Goal: Task Accomplishment & Management: Complete application form

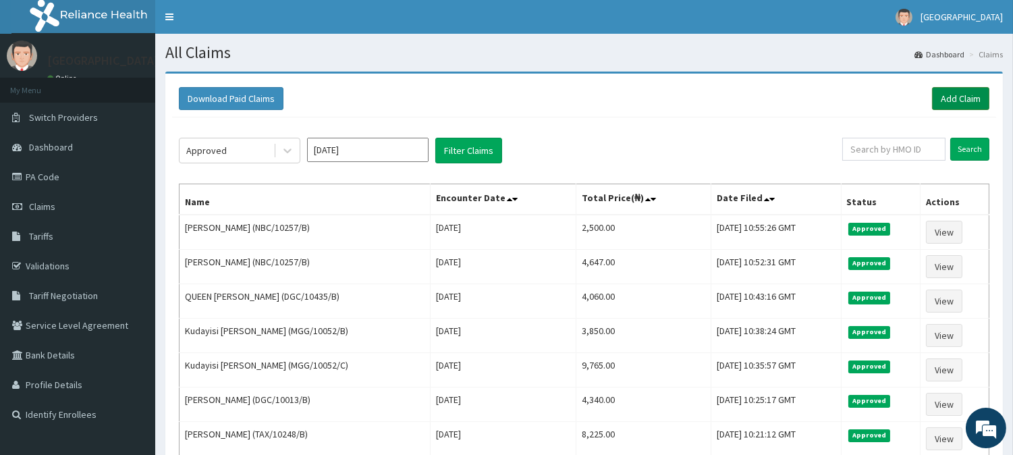
click at [949, 97] on link "Add Claim" at bounding box center [960, 98] width 57 height 23
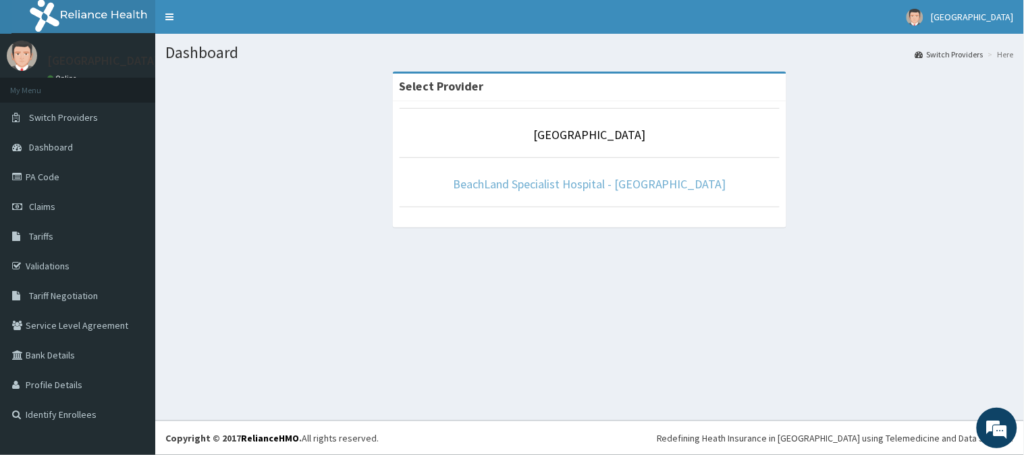
click at [624, 184] on link "BeachLand Specialist Hospital - Annex" at bounding box center [589, 184] width 273 height 16
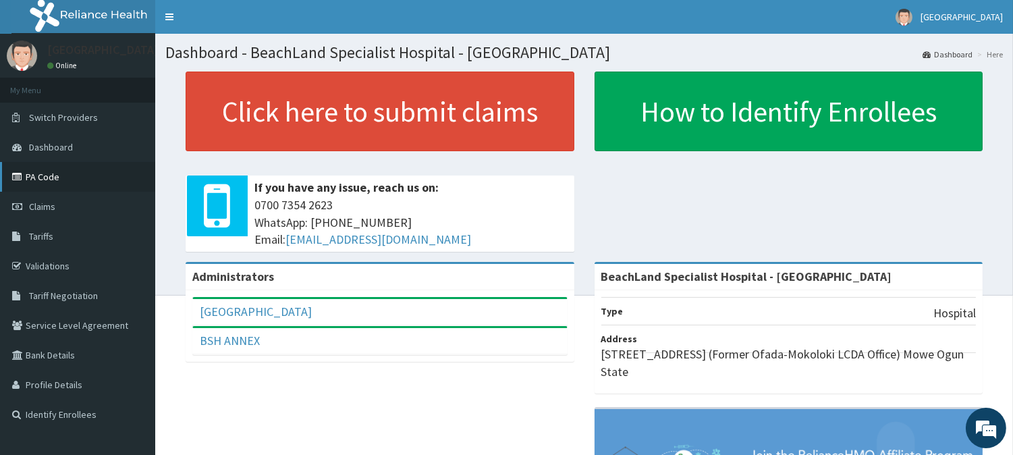
click at [63, 184] on link "PA Code" at bounding box center [77, 177] width 155 height 30
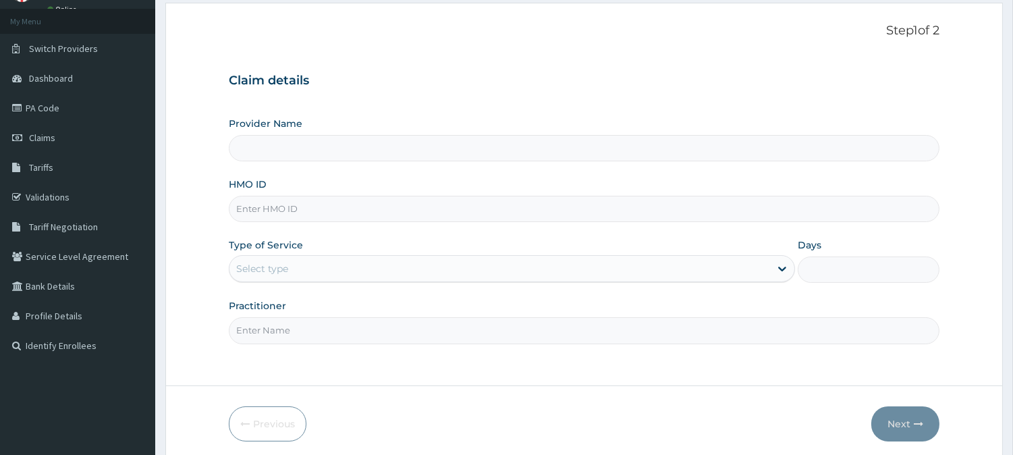
scroll to position [120, 0]
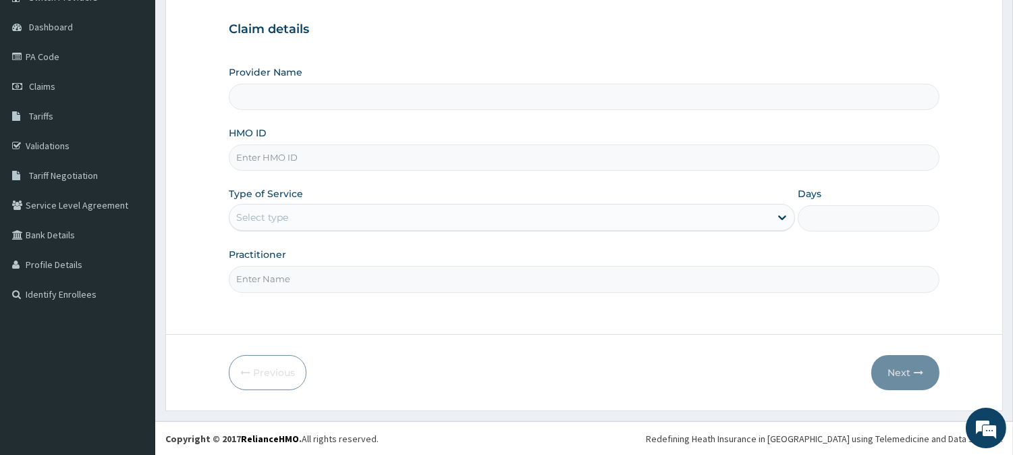
type input "BeachLand Specialist Hospital - Annex"
click at [251, 159] on input "HMO ID" at bounding box center [584, 157] width 711 height 26
paste input "GVP/10013/D"
type input "GVP/10013/D"
click at [260, 223] on div "Select type" at bounding box center [262, 218] width 52 height 14
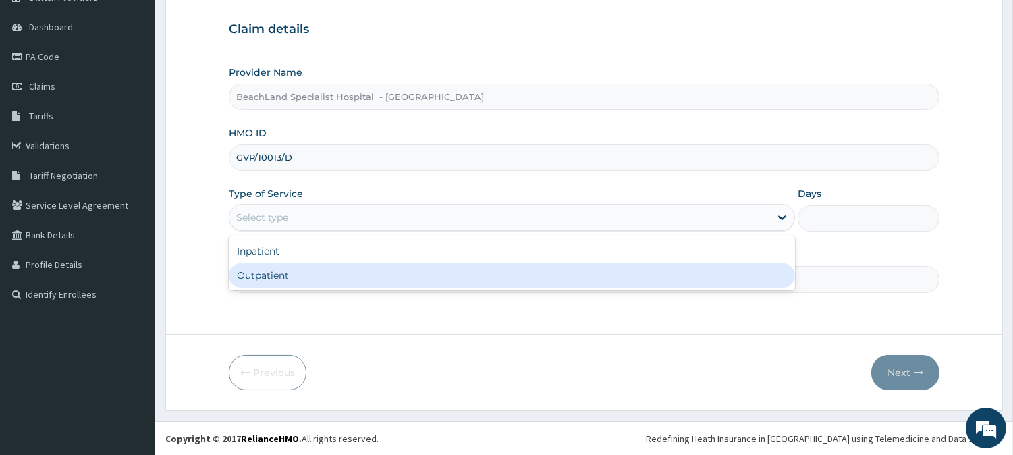
click at [263, 275] on div "Outpatient" at bounding box center [512, 275] width 566 height 24
type input "1"
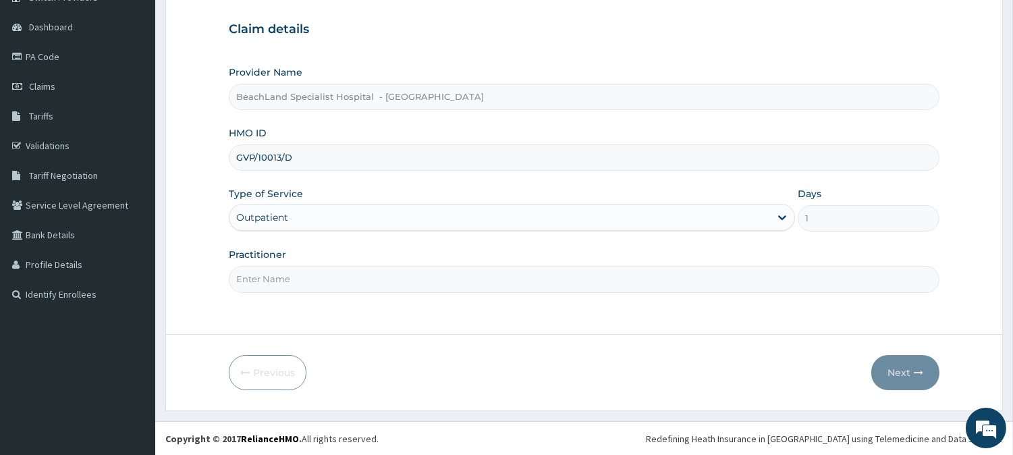
click at [263, 275] on input "Practitioner" at bounding box center [584, 279] width 711 height 26
type input "DR BOLAJI"
click at [915, 368] on icon "button" at bounding box center [918, 372] width 9 height 9
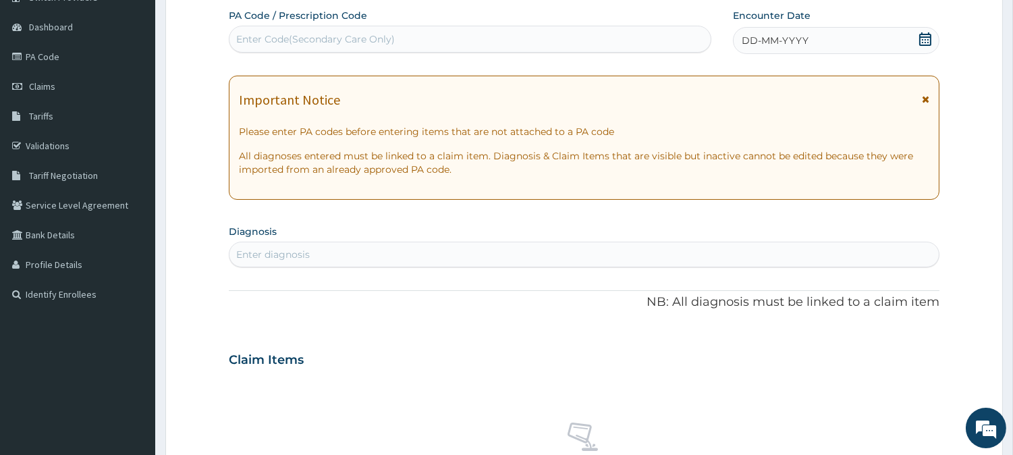
scroll to position [0, 0]
click at [324, 37] on div "Enter Code(Secondary Care Only)" at bounding box center [315, 39] width 159 height 14
paste input "PA/190A72"
type input "PA/190A72"
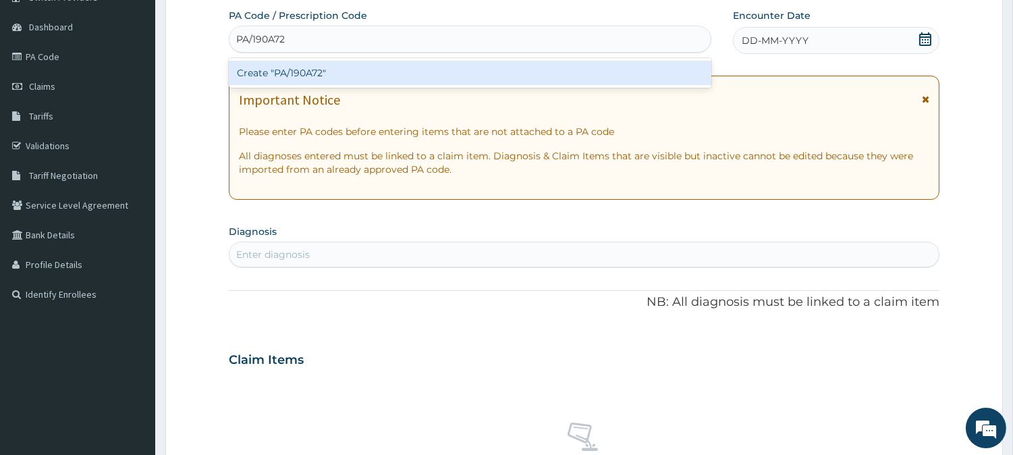
click at [361, 71] on div "Create "PA/190A72"" at bounding box center [470, 73] width 483 height 24
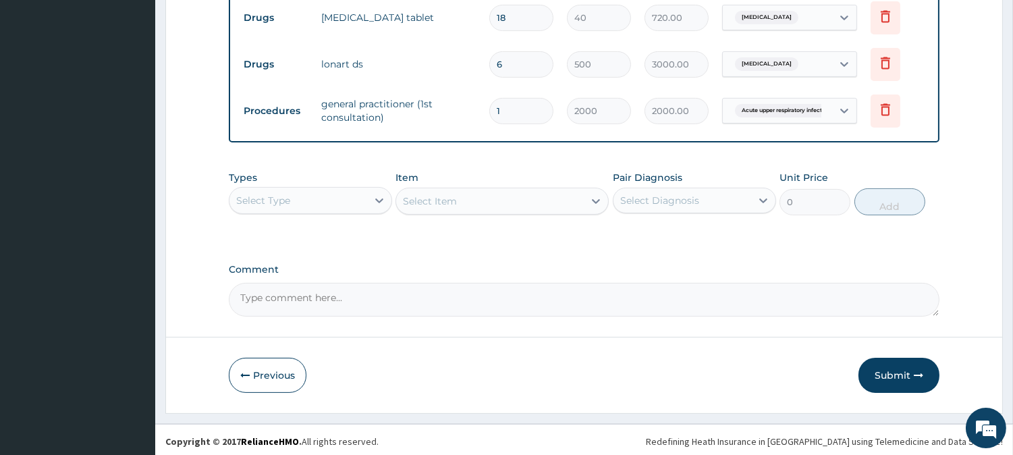
scroll to position [640, 0]
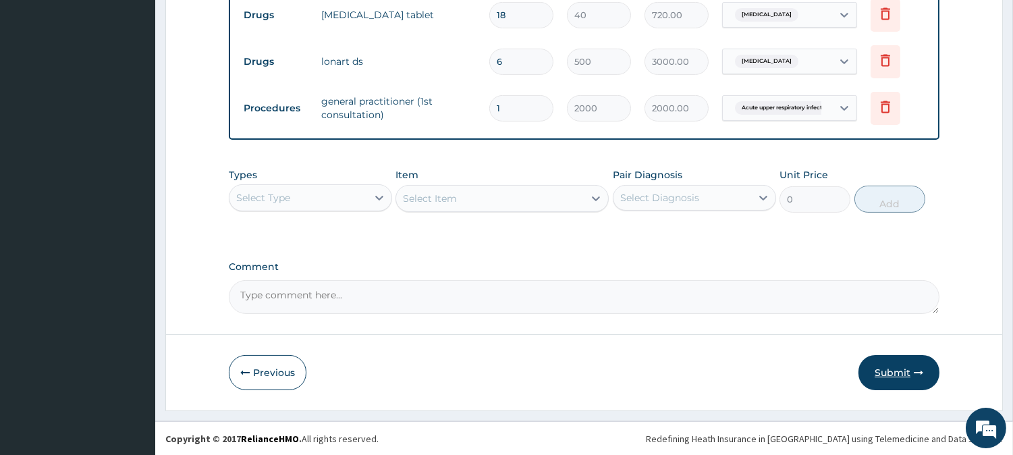
click at [910, 370] on button "Submit" at bounding box center [899, 372] width 81 height 35
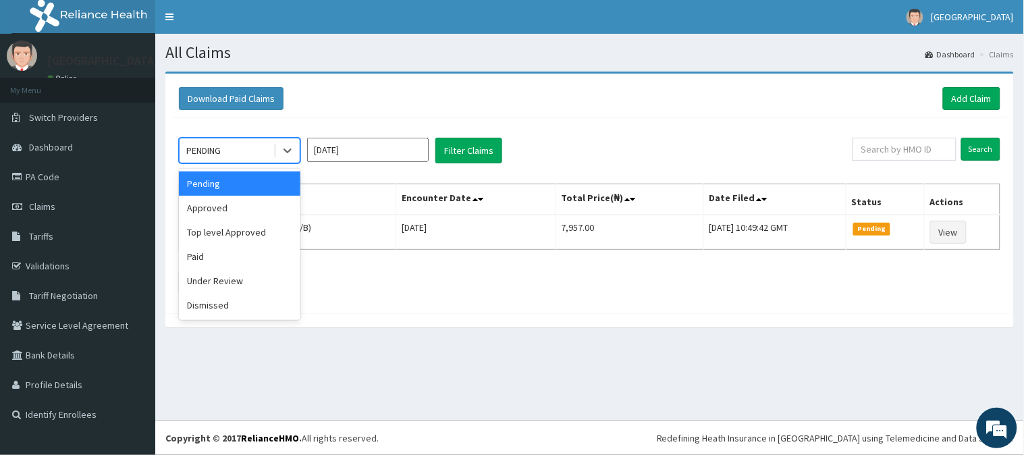
click at [242, 140] on div "PENDING" at bounding box center [227, 151] width 94 height 22
click at [230, 207] on div "Approved" at bounding box center [240, 208] width 122 height 24
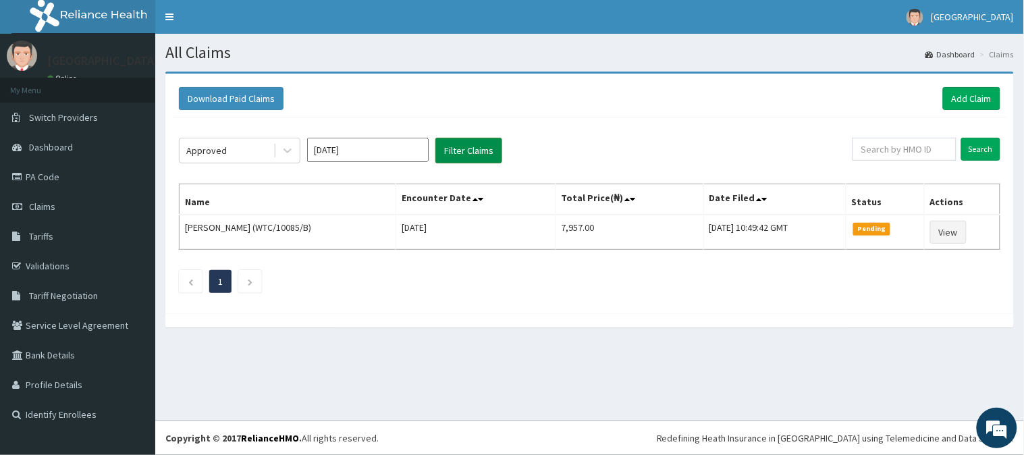
click at [461, 149] on button "Filter Claims" at bounding box center [468, 151] width 67 height 26
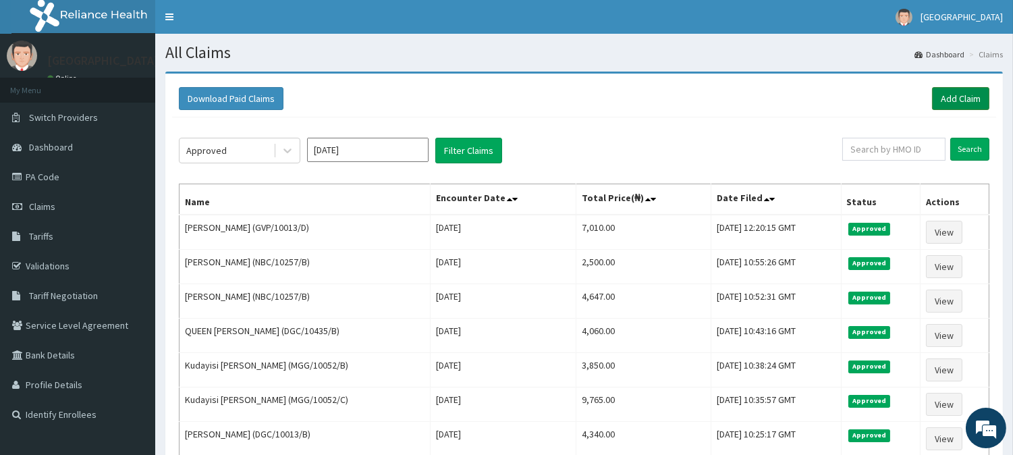
click at [974, 93] on link "Add Claim" at bounding box center [960, 98] width 57 height 23
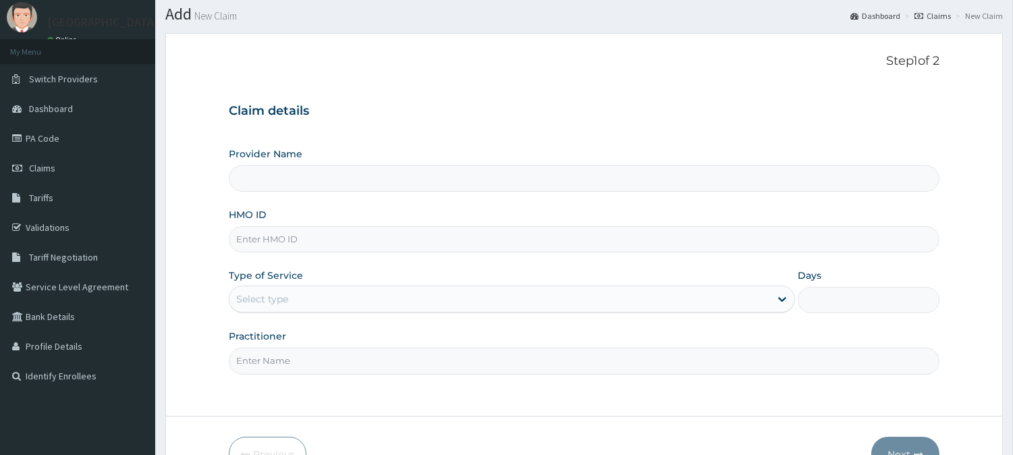
scroll to position [75, 0]
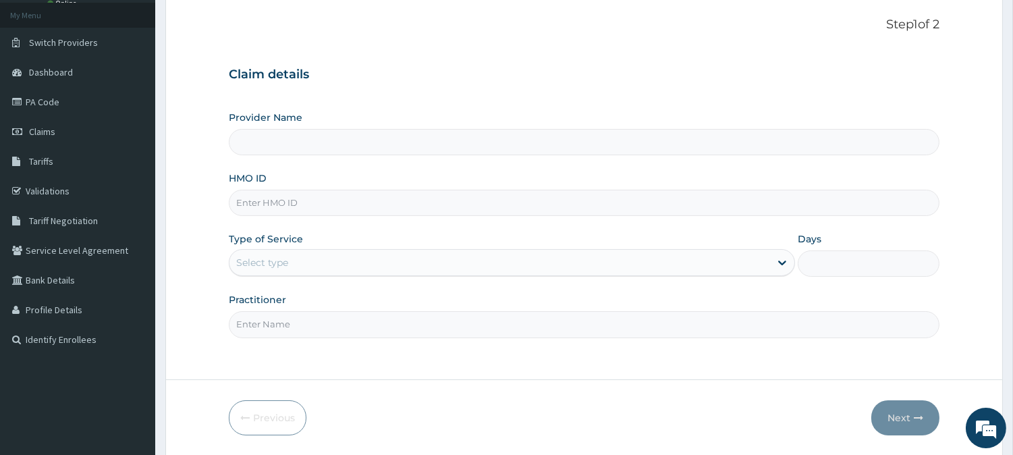
type input "BeachLand Specialist Hospital - Annex"
click at [267, 205] on input "HMO ID" at bounding box center [584, 203] width 711 height 26
paste input "STO/10019/E"
type input "STO/10019/E"
click at [340, 253] on div "Select type" at bounding box center [500, 263] width 541 height 22
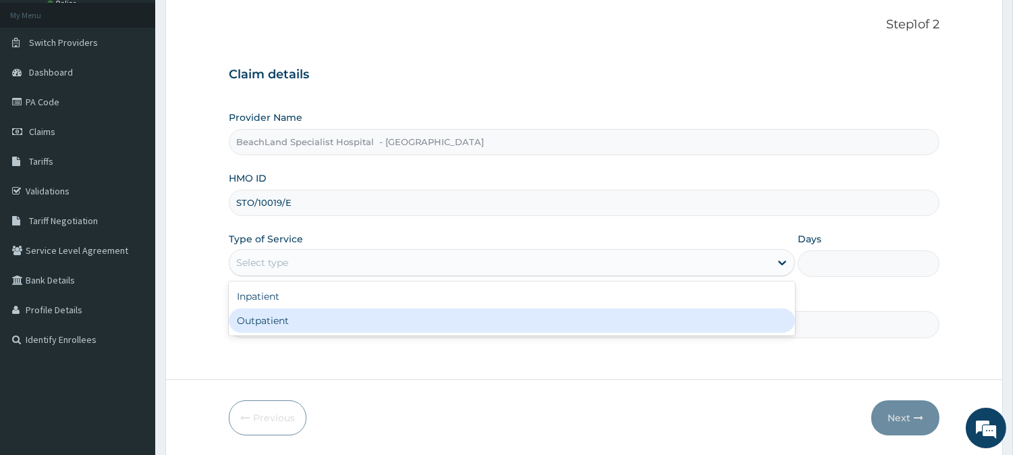
click at [345, 318] on div "Outpatient" at bounding box center [512, 321] width 566 height 24
type input "1"
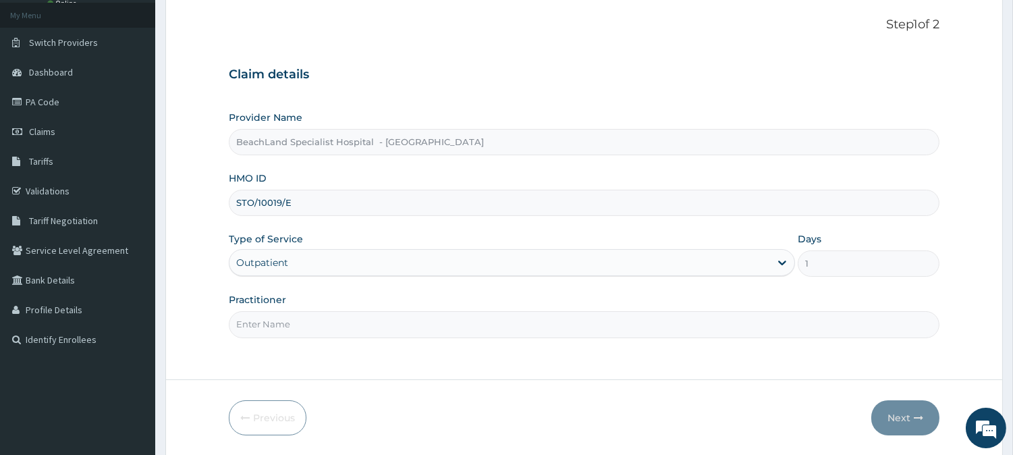
click at [291, 327] on input "Practitioner" at bounding box center [584, 324] width 711 height 26
type input "DR.AJALA"
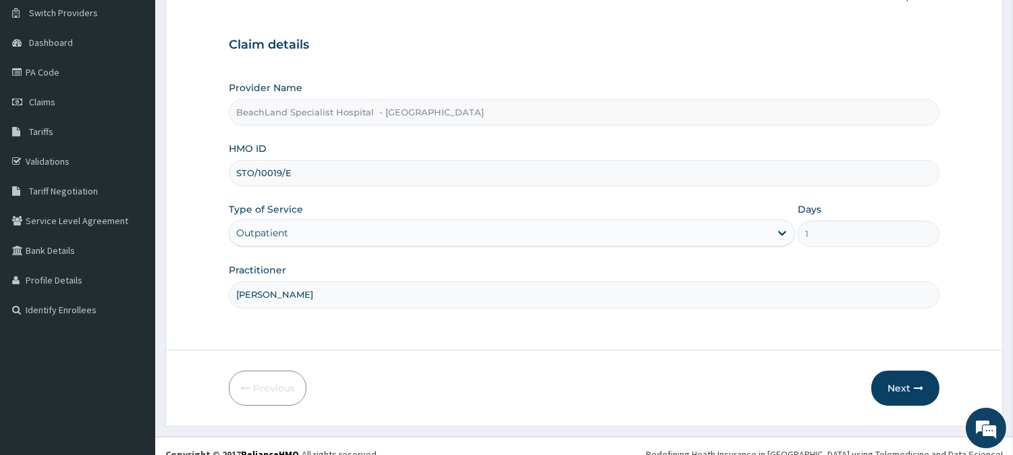
scroll to position [120, 0]
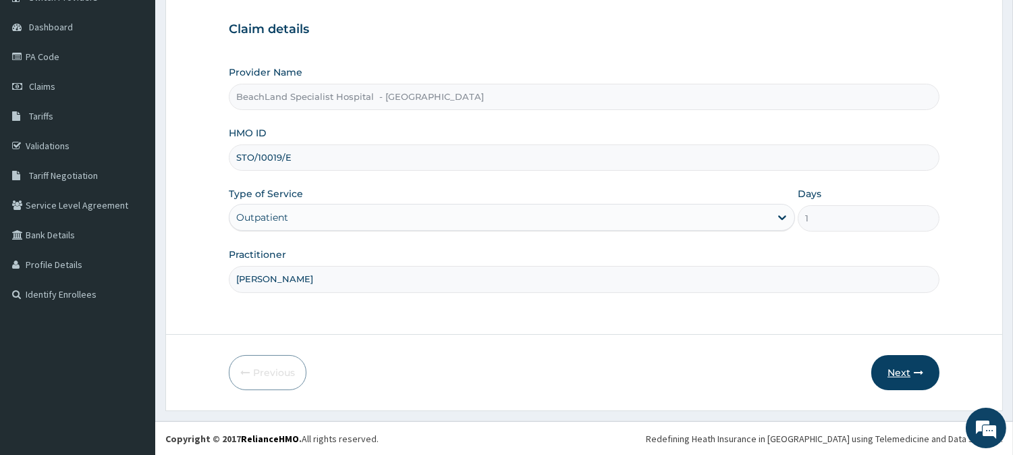
click at [912, 365] on button "Next" at bounding box center [906, 372] width 68 height 35
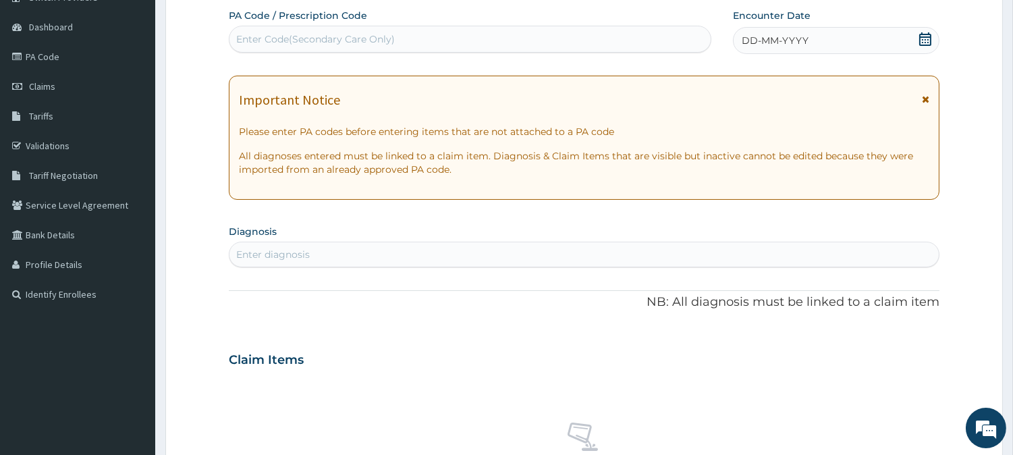
click at [423, 42] on div "Enter Code(Secondary Care Only)" at bounding box center [470, 39] width 481 height 22
paste input "PA/BB0D9A"
type input "PA/BB0D9A"
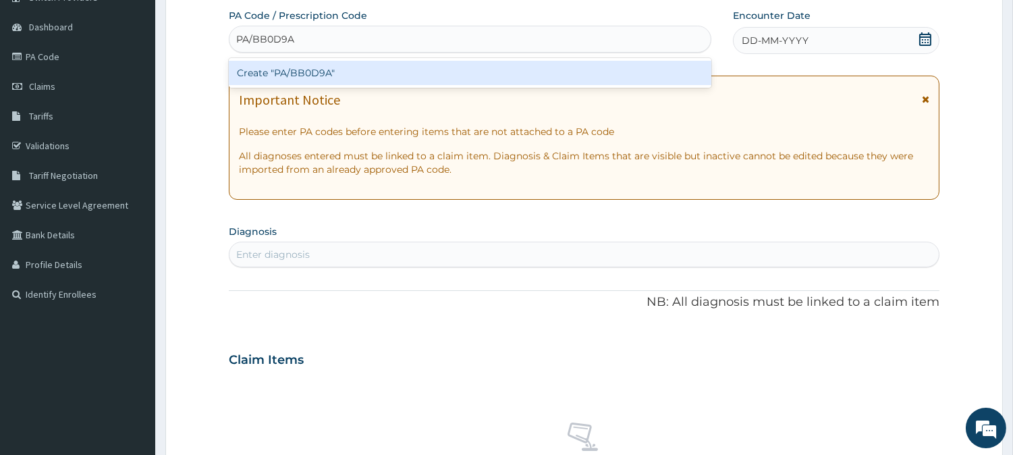
click at [437, 71] on div "Create "PA/BB0D9A"" at bounding box center [470, 73] width 483 height 24
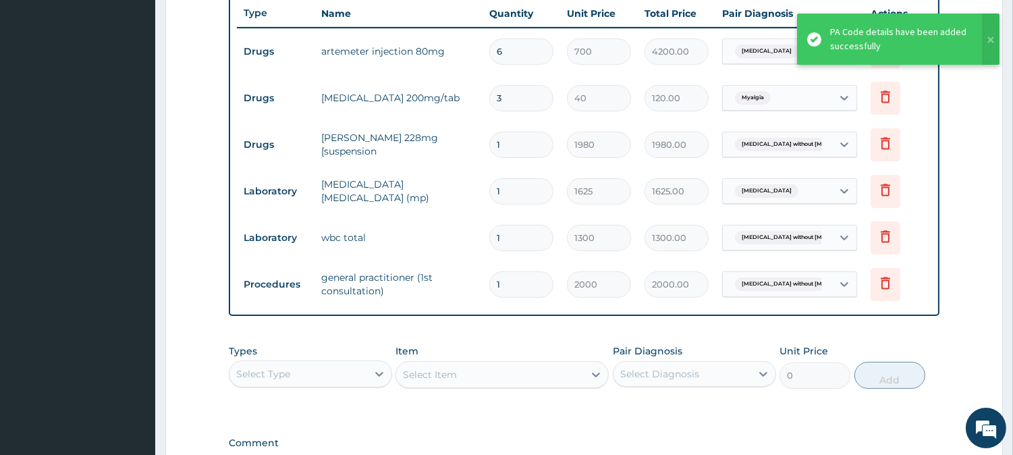
scroll to position [417, 0]
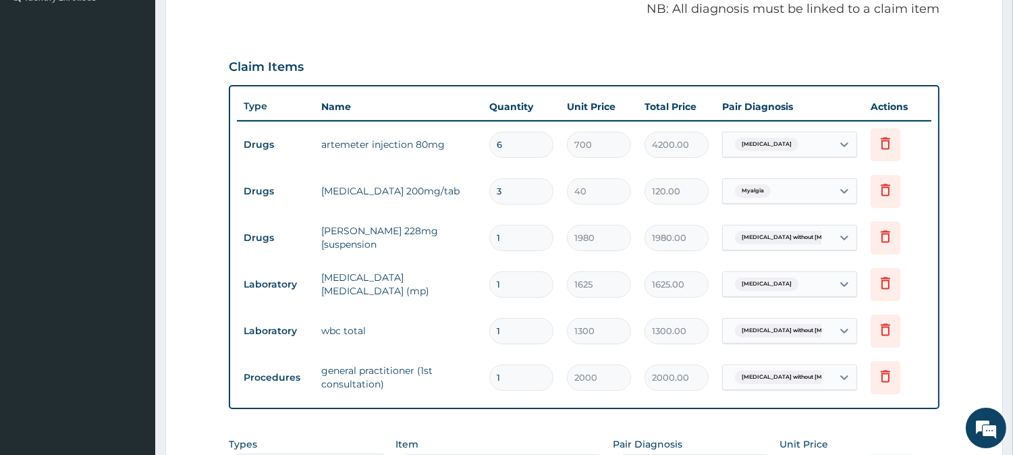
click at [516, 189] on input "3" at bounding box center [521, 191] width 64 height 26
type input "0.00"
type input "1"
type input "40.00"
type input "10"
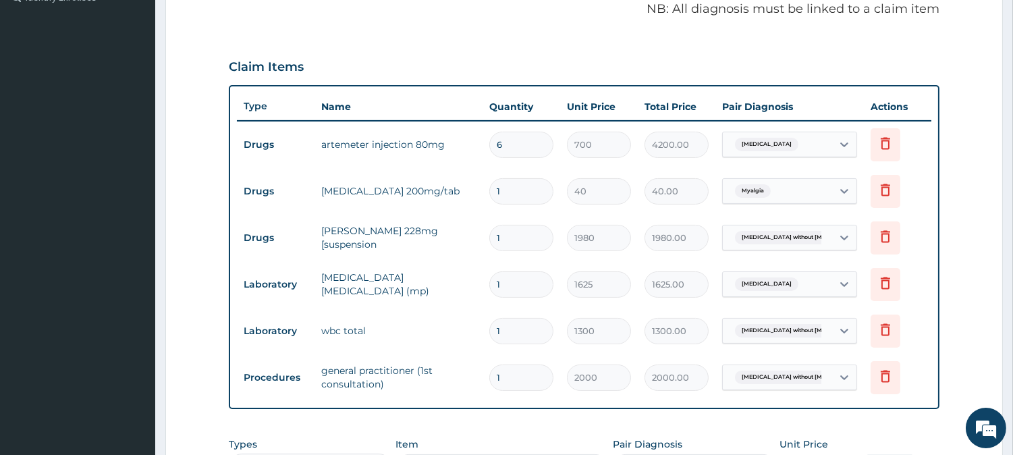
type input "400.00"
type input "10"
click at [568, 172] on td "40" at bounding box center [599, 191] width 78 height 40
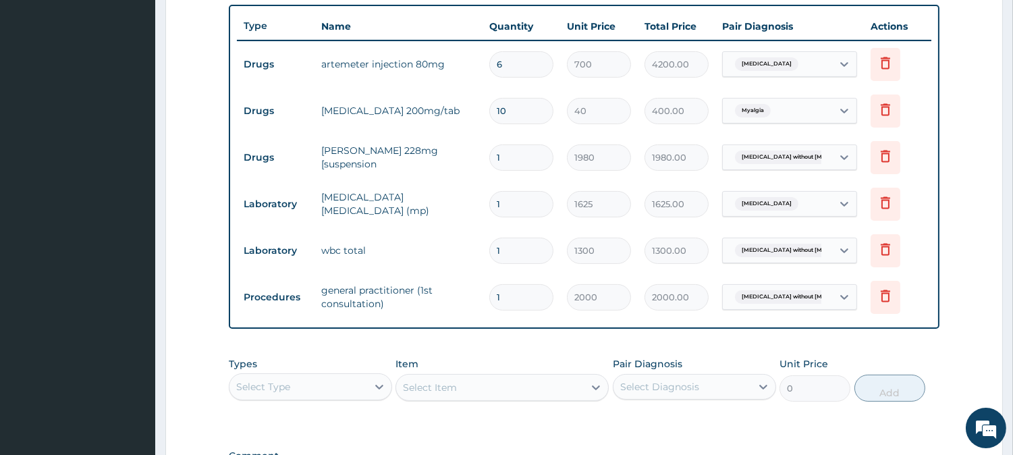
scroll to position [462, 0]
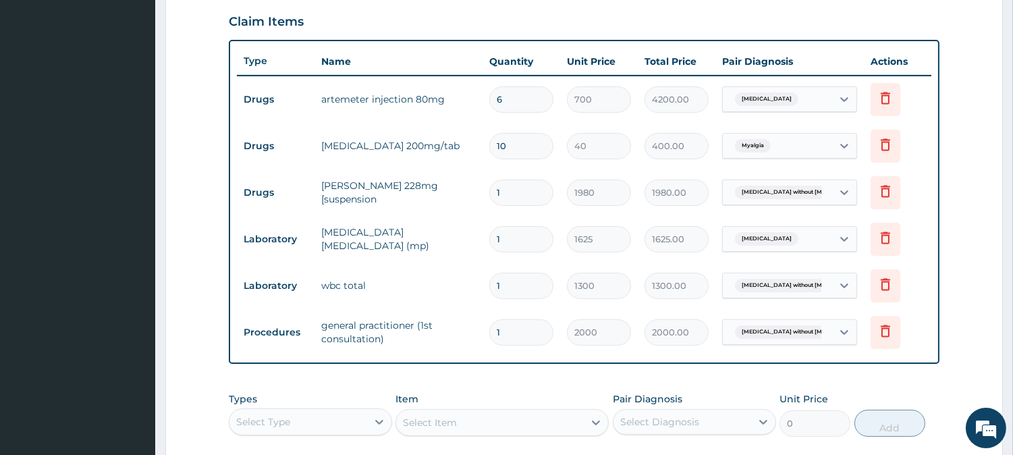
click at [521, 104] on input "6" at bounding box center [521, 99] width 64 height 26
type input "0.00"
type input "3"
type input "2100.00"
type input "3"
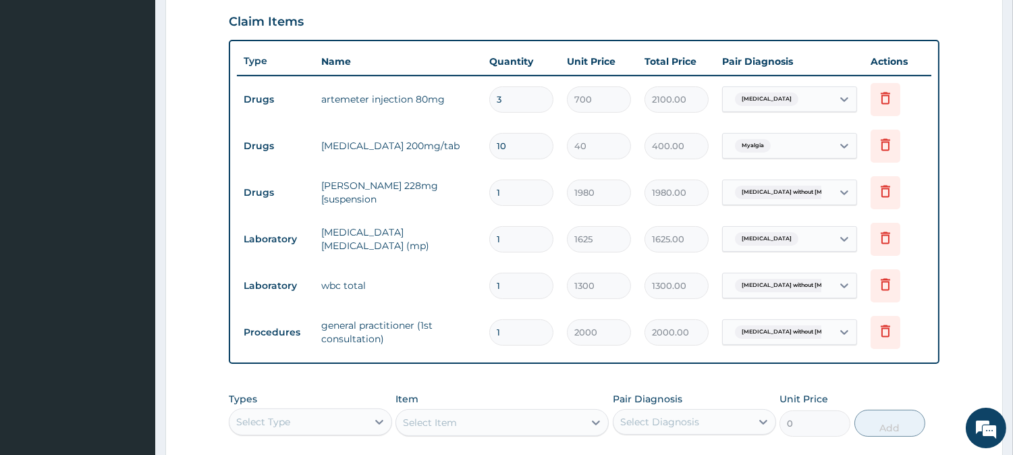
click at [633, 112] on td "700" at bounding box center [599, 100] width 78 height 40
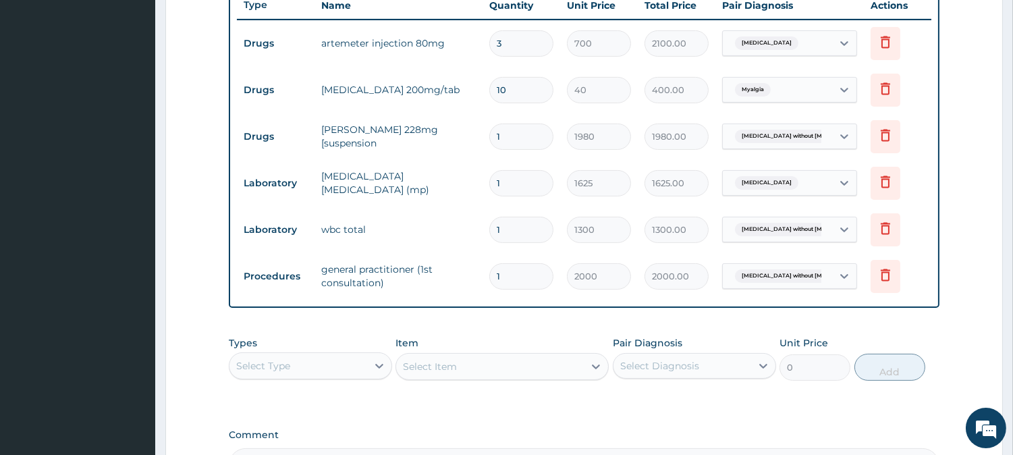
scroll to position [687, 0]
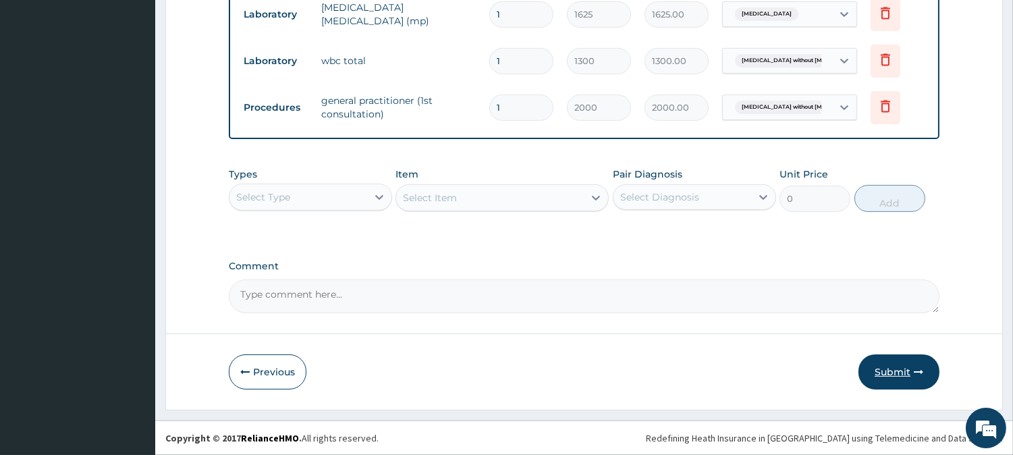
click at [905, 371] on button "Submit" at bounding box center [899, 371] width 81 height 35
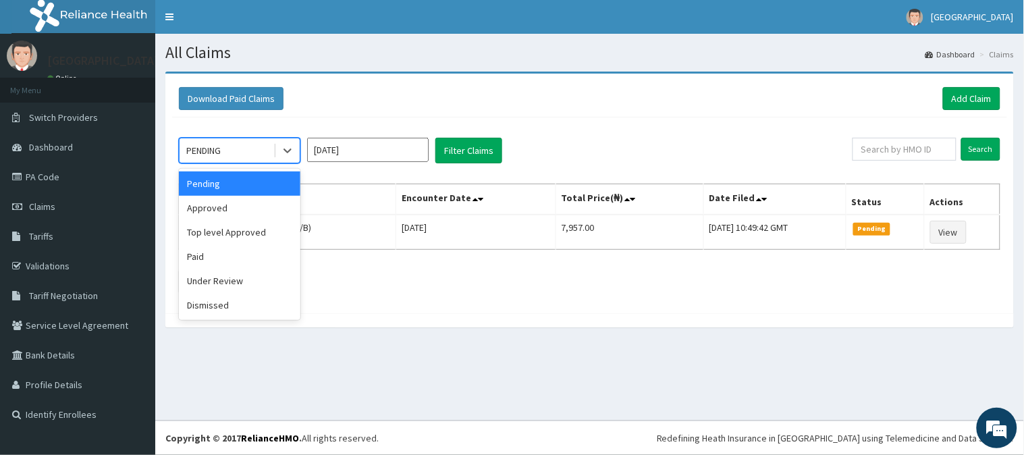
drag, startPoint x: 246, startPoint y: 149, endPoint x: 252, endPoint y: 181, distance: 32.9
click at [250, 151] on div "PENDING" at bounding box center [227, 151] width 94 height 22
click at [247, 207] on div "Approved" at bounding box center [240, 208] width 122 height 24
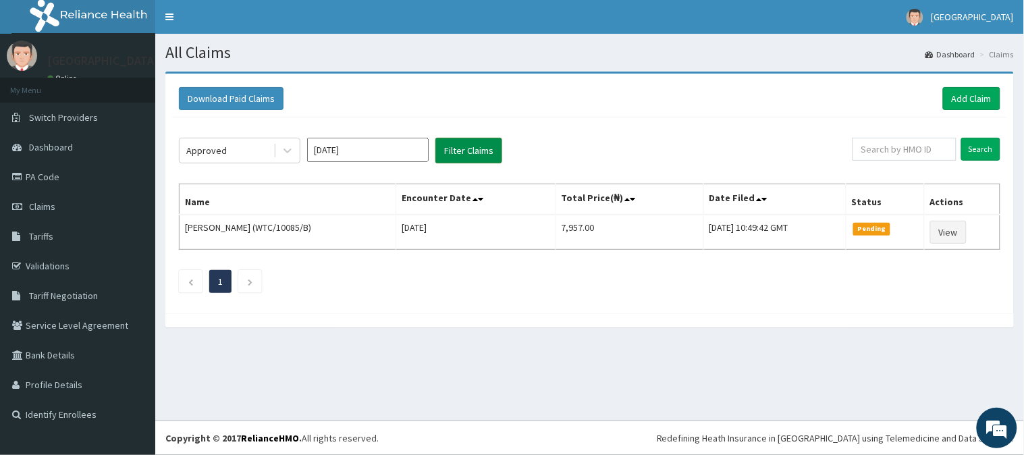
click at [489, 154] on button "Filter Claims" at bounding box center [468, 151] width 67 height 26
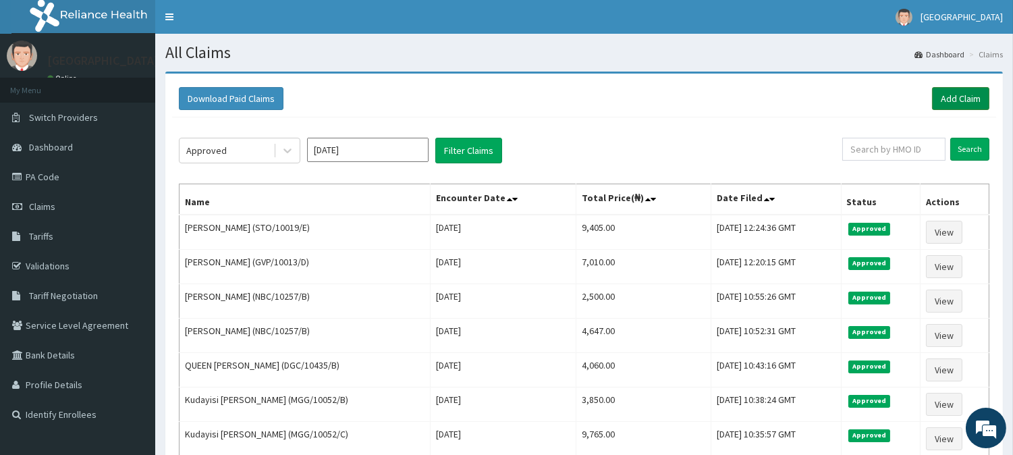
click at [982, 93] on link "Add Claim" at bounding box center [960, 98] width 57 height 23
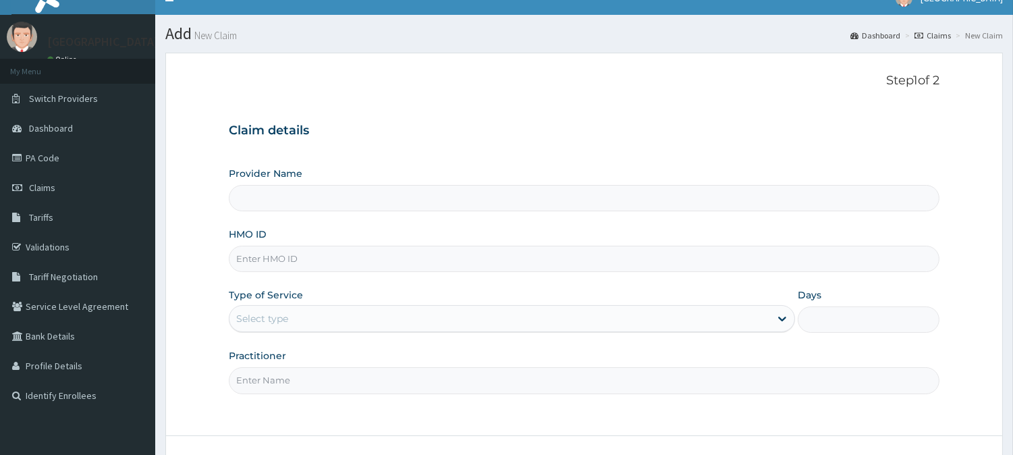
scroll to position [75, 0]
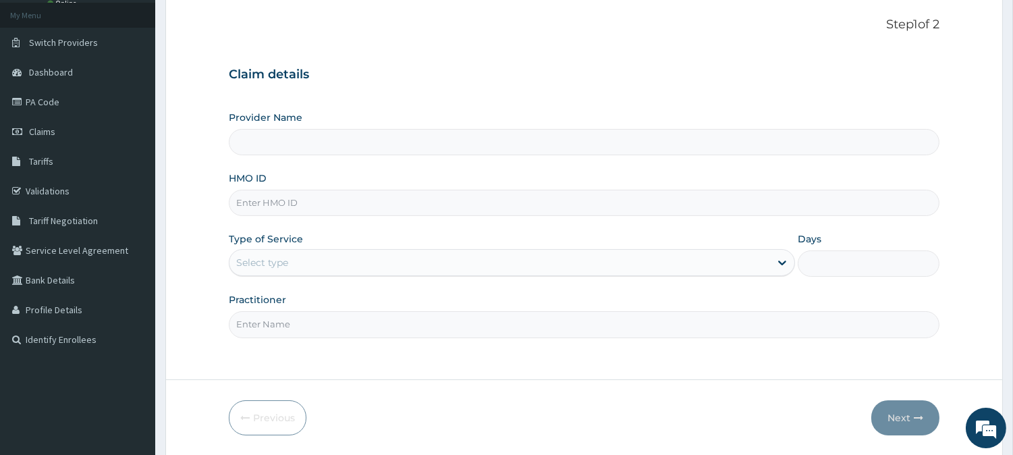
type input "BeachLand Specialist Hospital - [GEOGRAPHIC_DATA]"
click at [271, 199] on input "HMO ID" at bounding box center [584, 203] width 711 height 26
paste input "NKK/10358/A"
type input "NKK/10358/A"
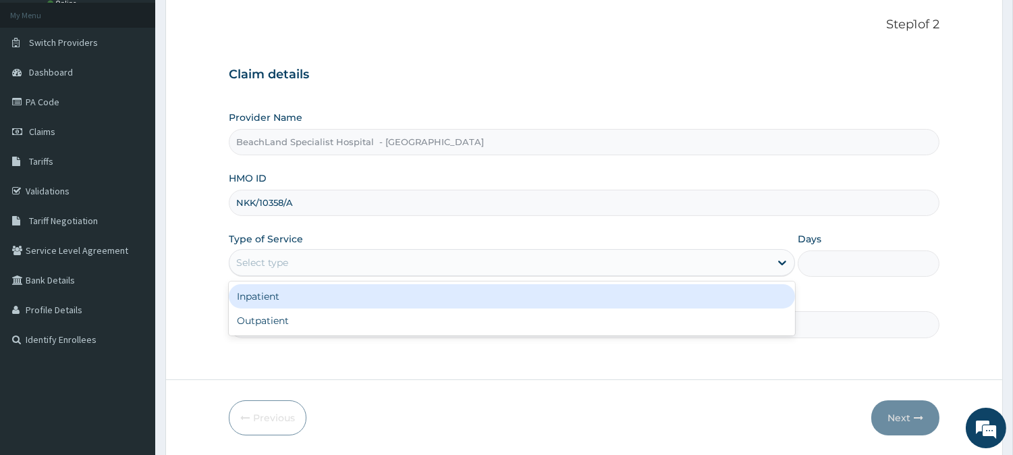
click at [404, 269] on div "Select type" at bounding box center [500, 263] width 541 height 22
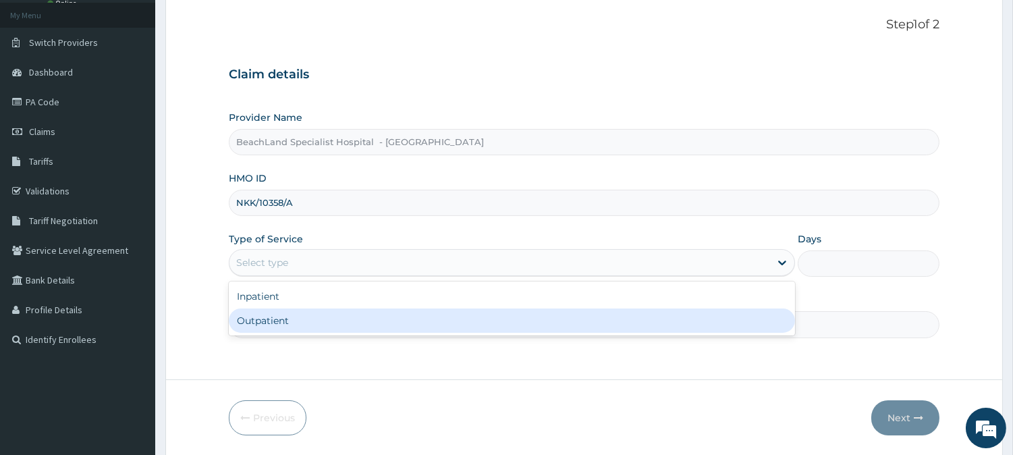
click at [396, 321] on div "Outpatient" at bounding box center [512, 321] width 566 height 24
type input "1"
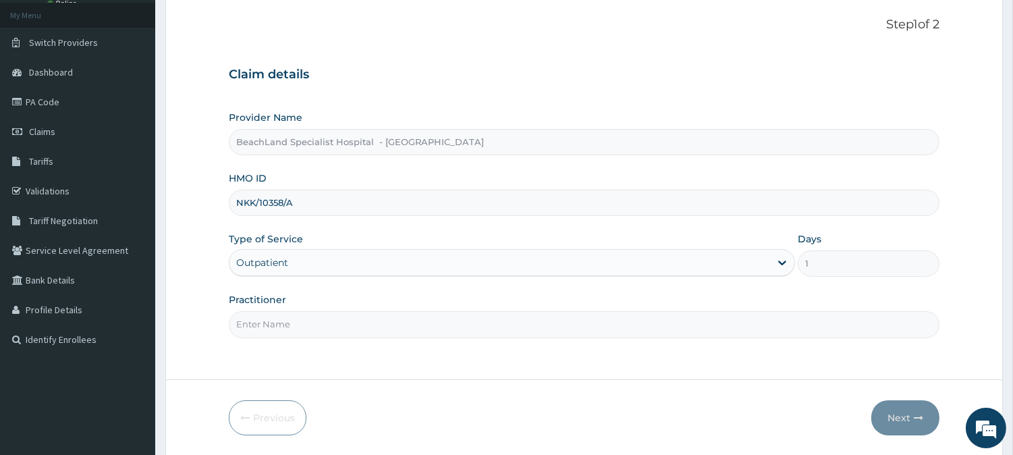
click at [393, 326] on input "Practitioner" at bounding box center [584, 324] width 711 height 26
type input "[PERSON_NAME]"
click at [901, 410] on button "Next" at bounding box center [906, 417] width 68 height 35
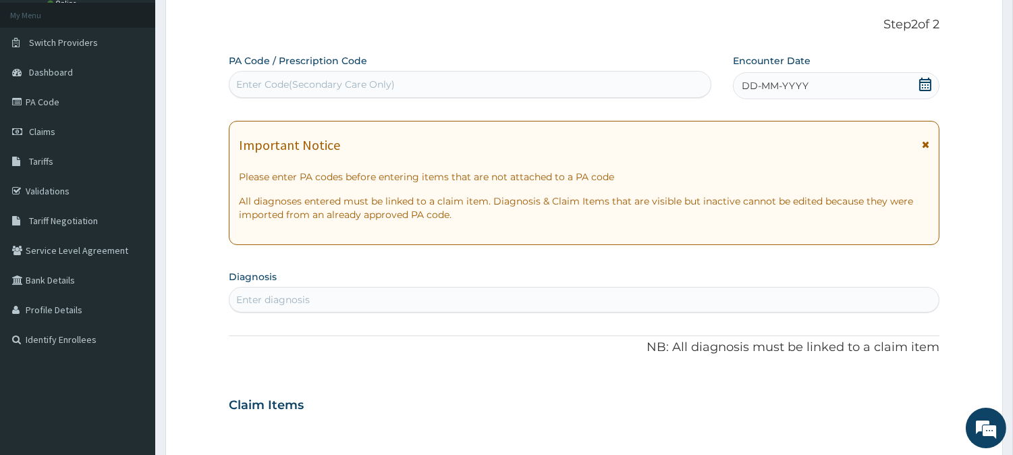
click at [298, 80] on div "Enter Code(Secondary Care Only)" at bounding box center [315, 85] width 159 height 14
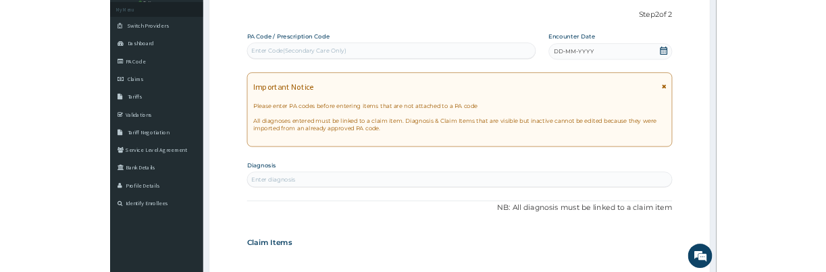
scroll to position [0, 0]
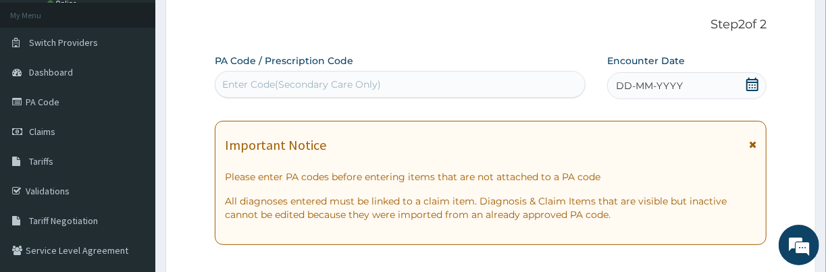
click at [319, 84] on div "Enter Code(Secondary Care Only)" at bounding box center [301, 85] width 159 height 14
paste input "PA/4F7B17"
type input "PA/4F7B17"
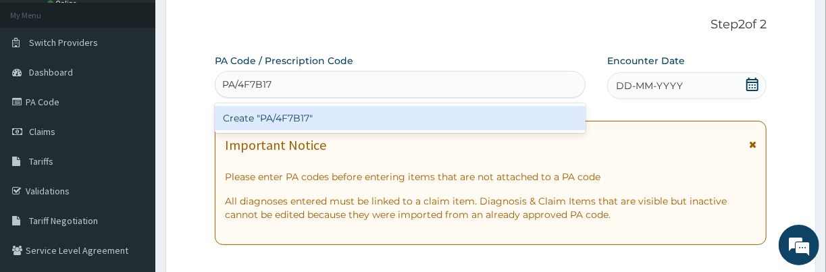
click at [334, 111] on div "Create "PA/4F7B17"" at bounding box center [400, 118] width 371 height 24
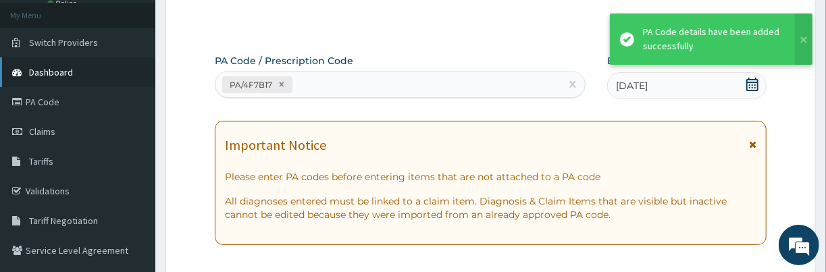
scroll to position [659, 0]
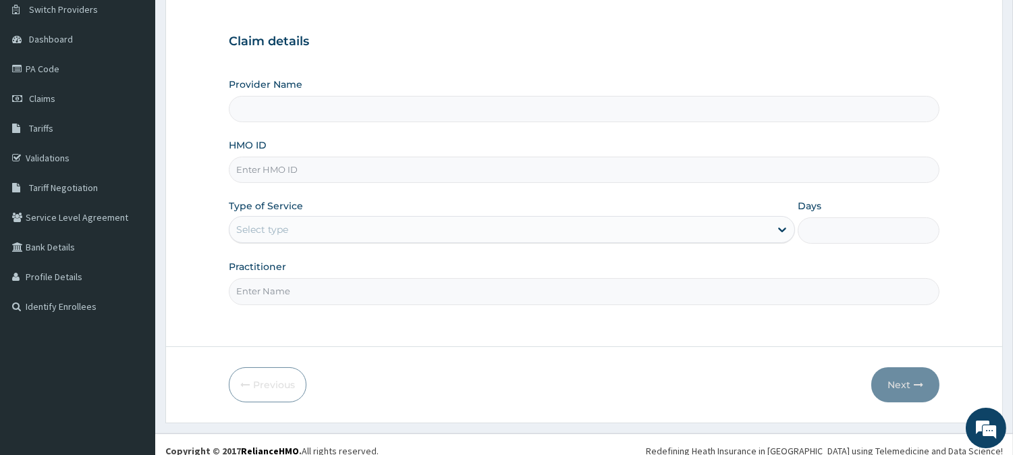
scroll to position [120, 0]
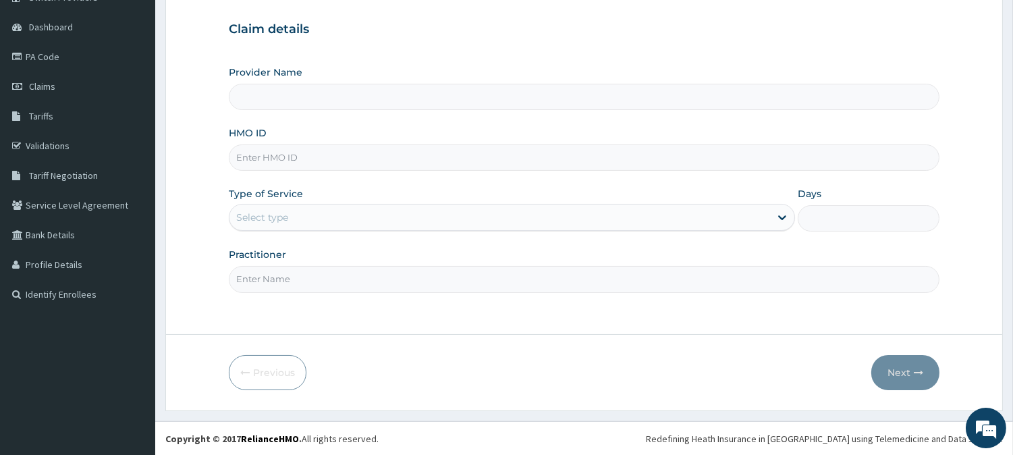
type input "BeachLand Specialist Hospital - [GEOGRAPHIC_DATA]"
click at [327, 154] on input "HMO ID" at bounding box center [584, 157] width 711 height 26
paste input "NKK/10358/A"
type input "NKK/10358/A"
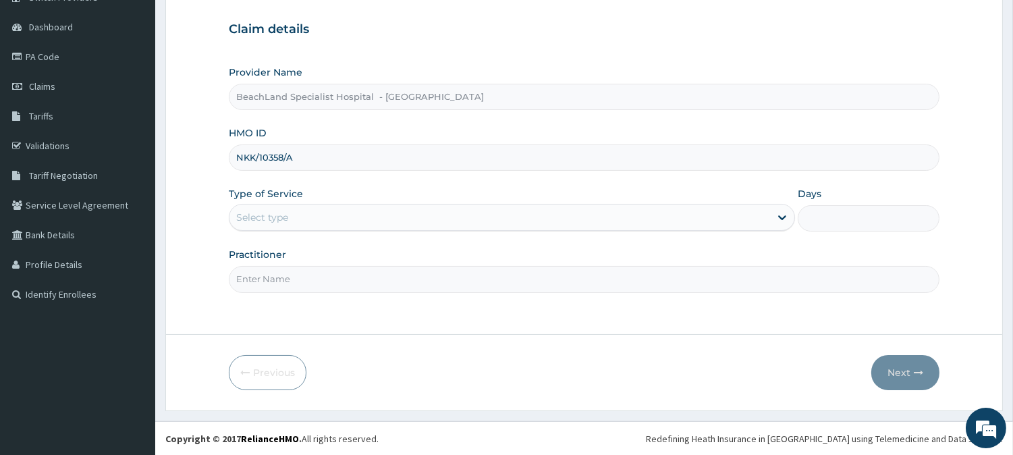
drag, startPoint x: 265, startPoint y: 219, endPoint x: 277, endPoint y: 232, distance: 18.6
click at [268, 223] on div "Select type" at bounding box center [262, 218] width 52 height 14
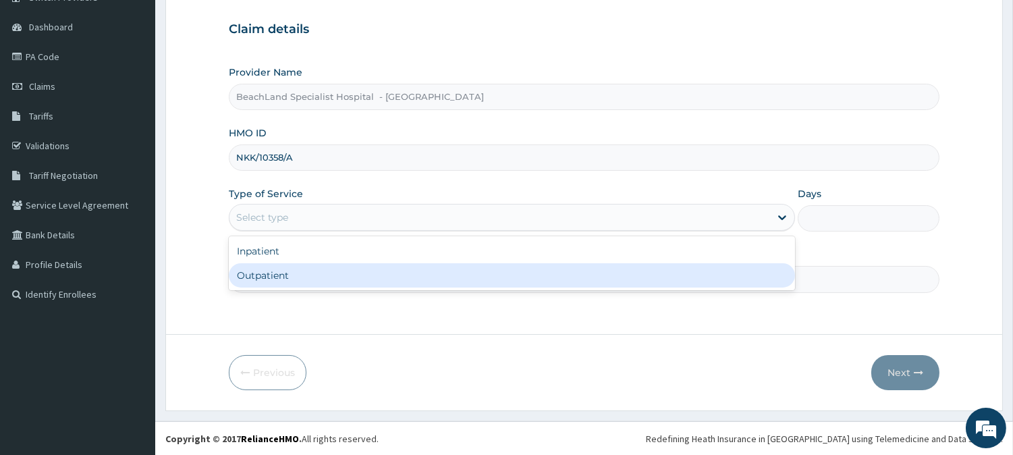
click at [325, 284] on div "Outpatient" at bounding box center [512, 275] width 566 height 24
type input "1"
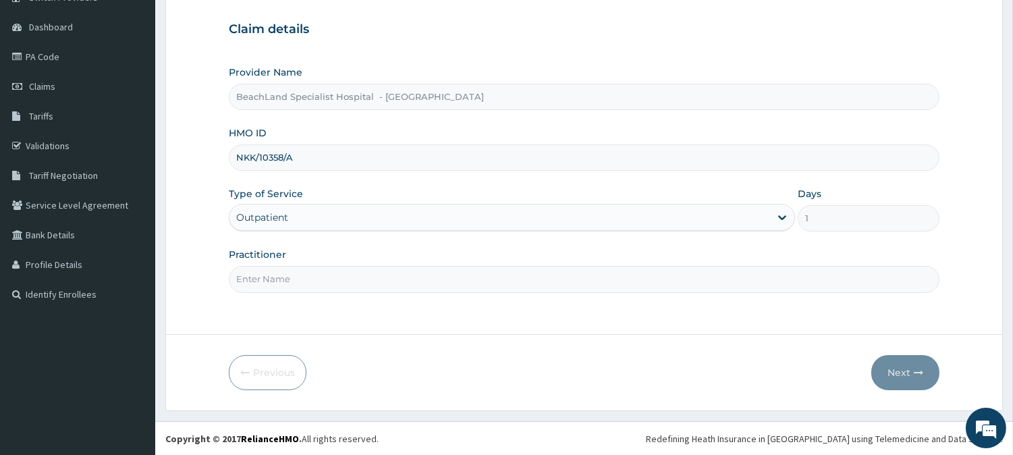
click at [325, 284] on input "Practitioner" at bounding box center [584, 279] width 711 height 26
type input "[PERSON_NAME]"
click at [912, 370] on button "Next" at bounding box center [906, 372] width 68 height 35
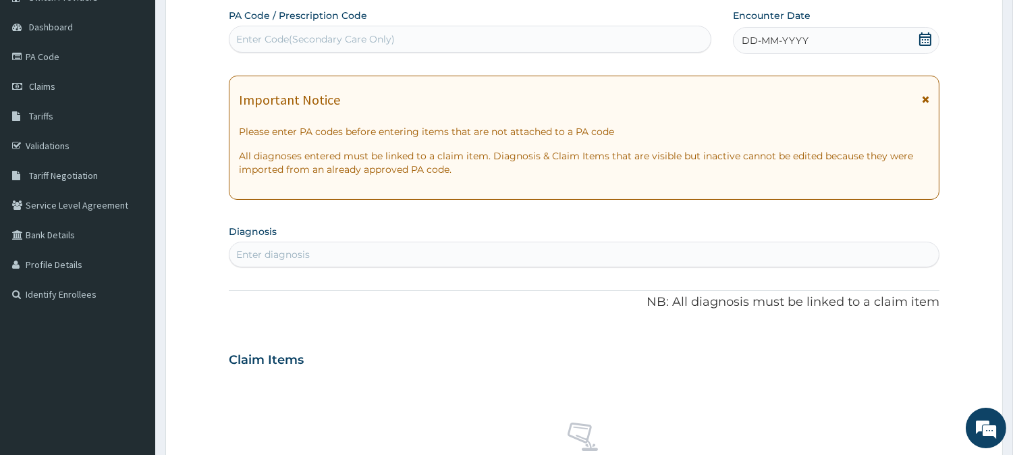
click at [389, 39] on div "Enter Code(Secondary Care Only)" at bounding box center [315, 39] width 159 height 14
paste input "PA/4F7B17"
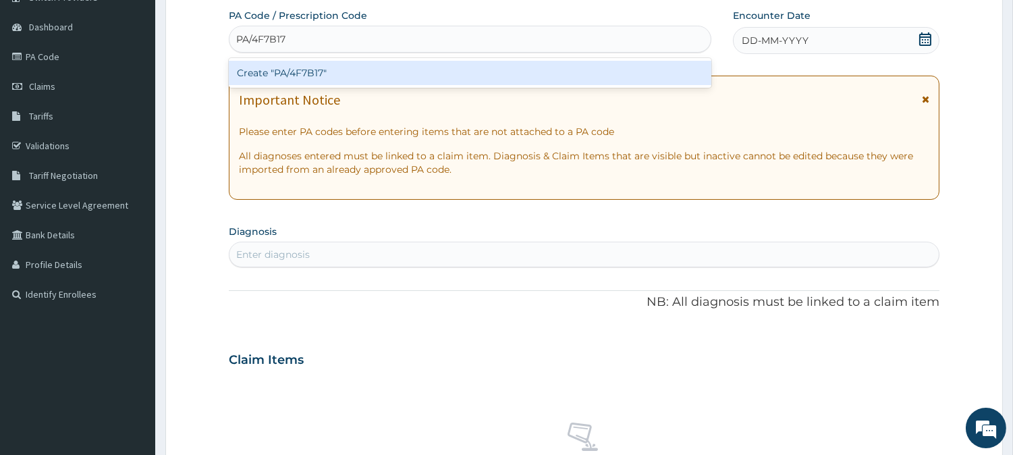
type input "PA/4F7B17"
click at [413, 76] on div "Create "PA/4F7B17"" at bounding box center [470, 73] width 483 height 24
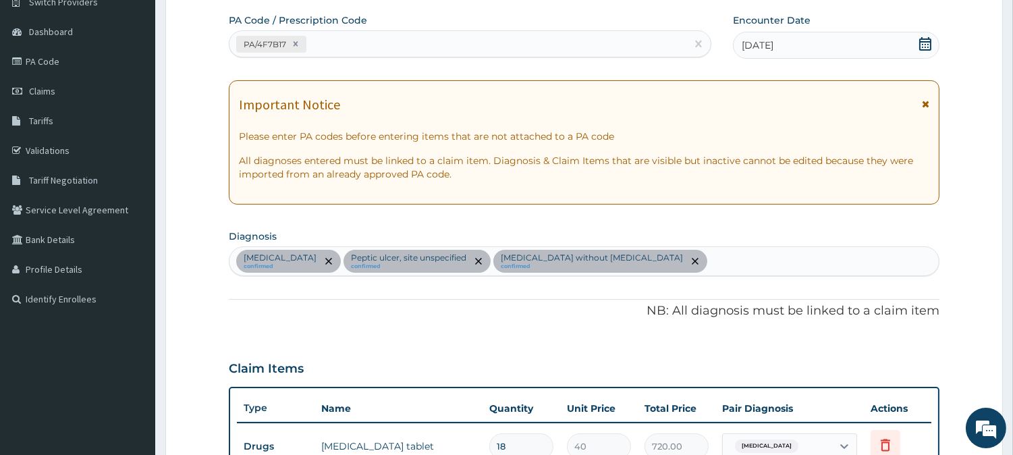
scroll to position [43, 0]
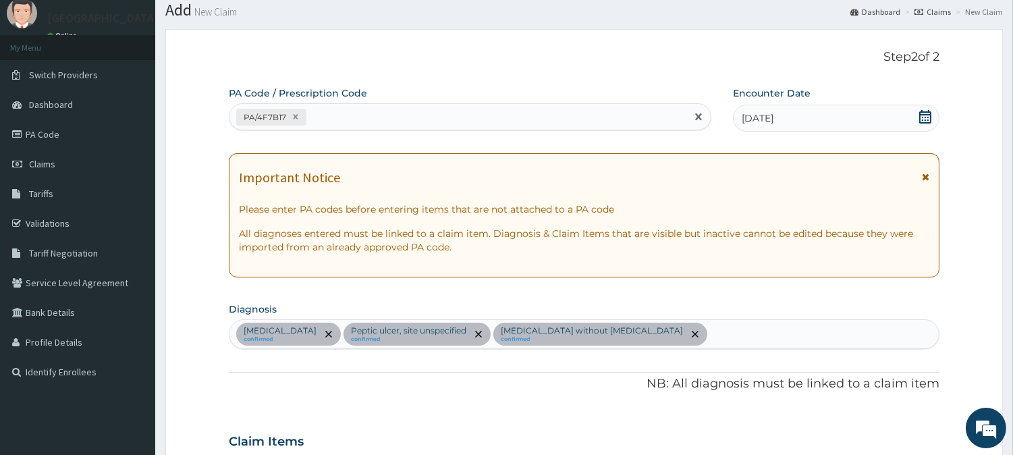
click at [352, 117] on div "PA/4F7B17" at bounding box center [458, 117] width 457 height 22
type input "PA/7E4571"
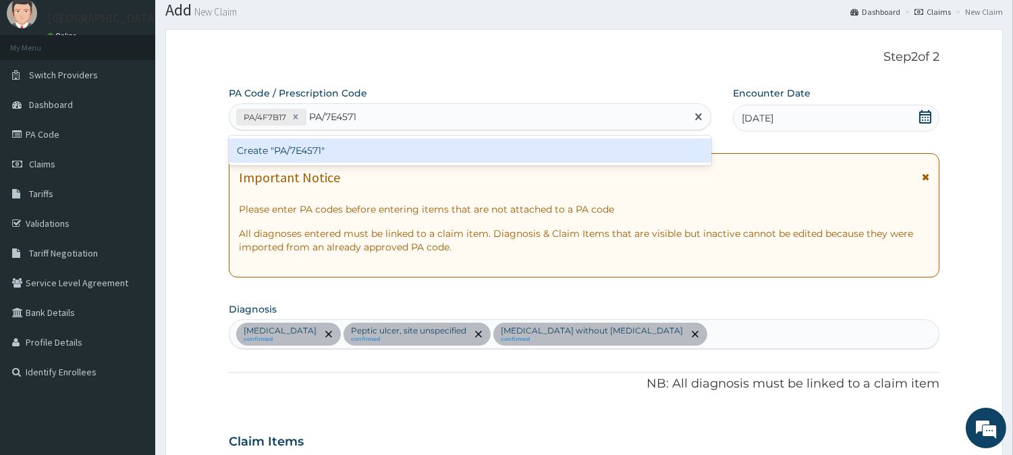
click at [333, 159] on div "Create "PA/7E4571"" at bounding box center [470, 150] width 483 height 24
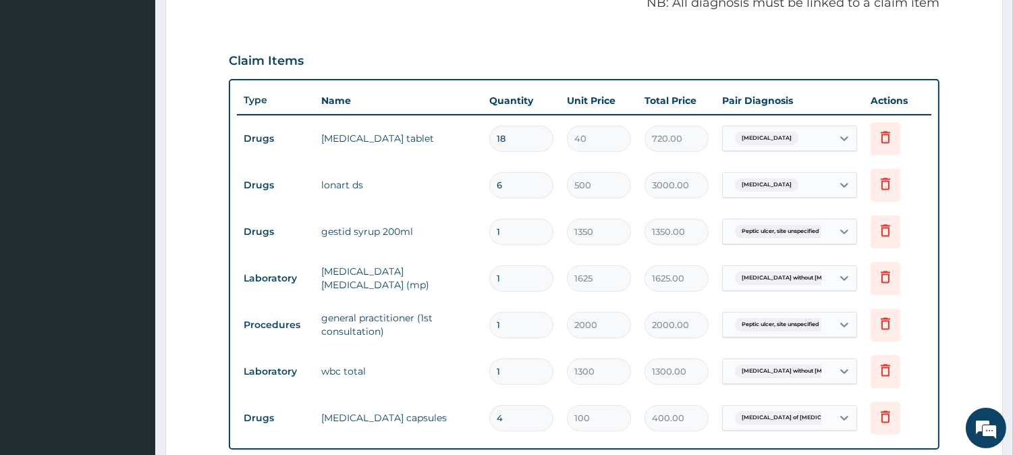
scroll to position [450, 0]
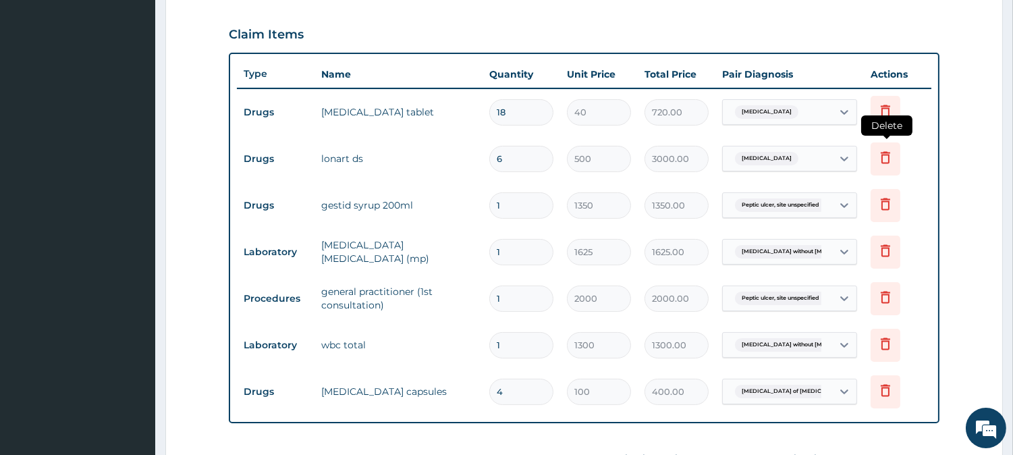
click at [885, 155] on icon at bounding box center [886, 157] width 16 height 16
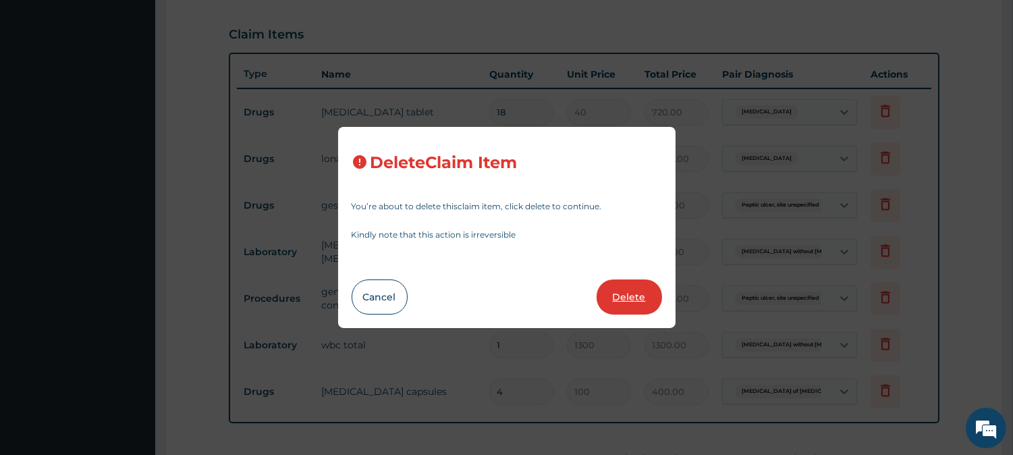
click at [616, 294] on button "Delete" at bounding box center [629, 297] width 65 height 35
type input "1"
type input "1350"
type input "1350.00"
type input "1625"
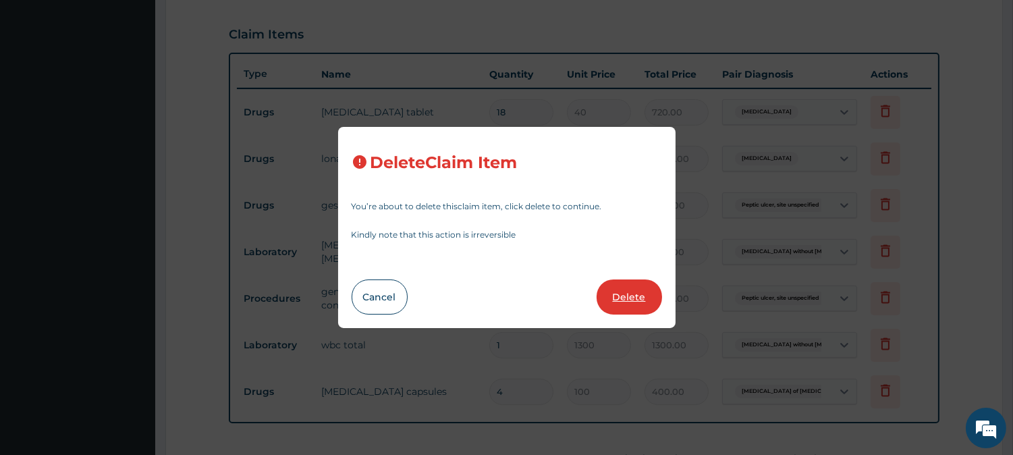
type input "1625.00"
type input "2000"
type input "2000.00"
type input "1300"
type input "1300.00"
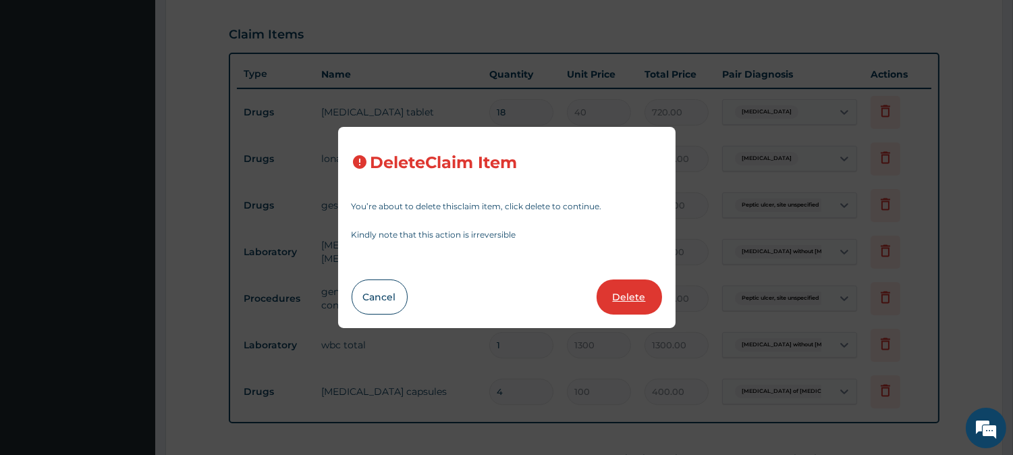
type input "4"
type input "100"
type input "400.00"
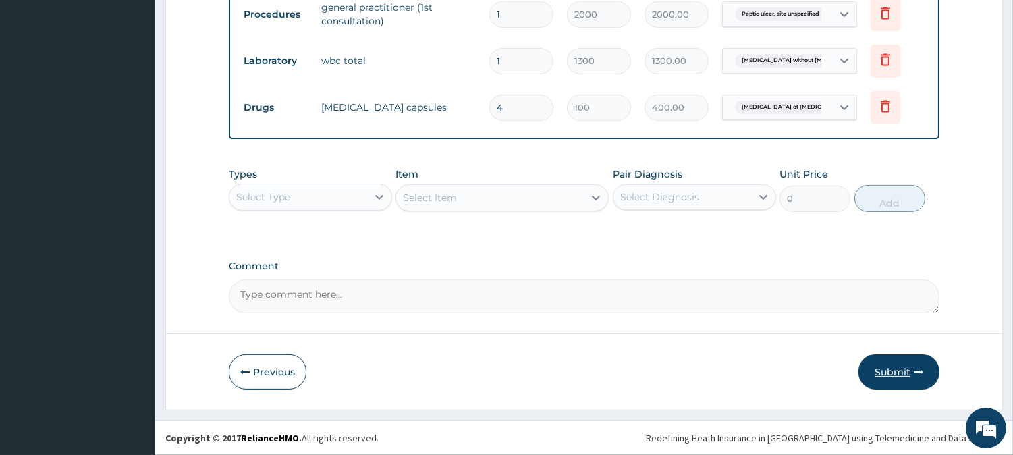
click at [901, 371] on button "Submit" at bounding box center [899, 371] width 81 height 35
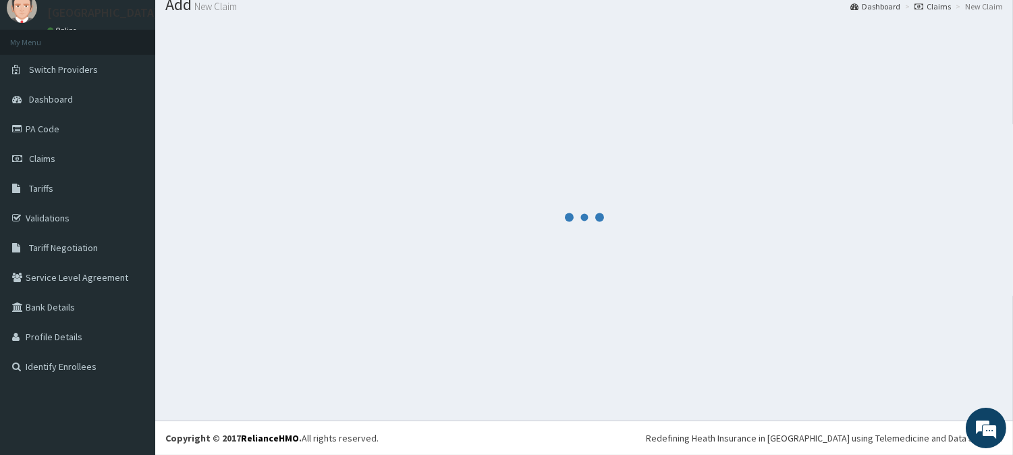
scroll to position [687, 0]
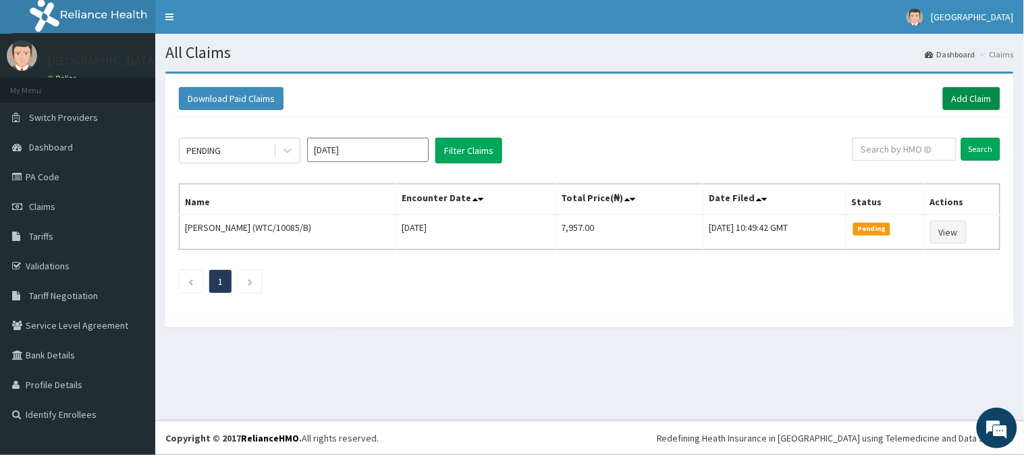
click at [969, 98] on link "Add Claim" at bounding box center [971, 98] width 57 height 23
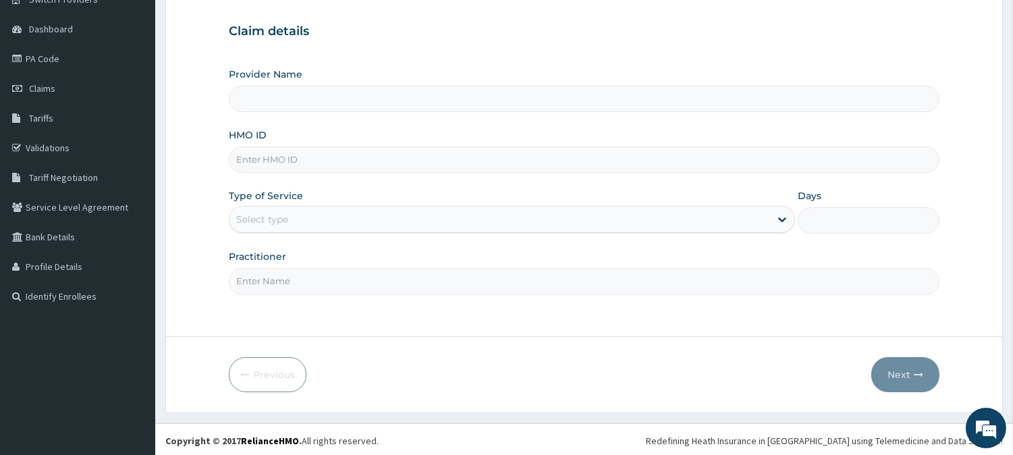
scroll to position [120, 0]
type input "BeachLand Specialist Hospital - [GEOGRAPHIC_DATA]"
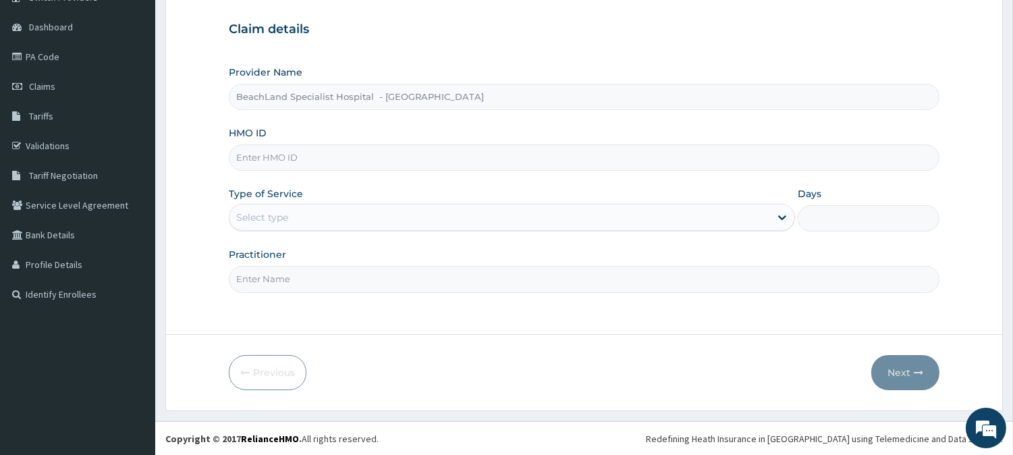
scroll to position [0, 0]
click at [71, 86] on link "Claims" at bounding box center [77, 87] width 155 height 30
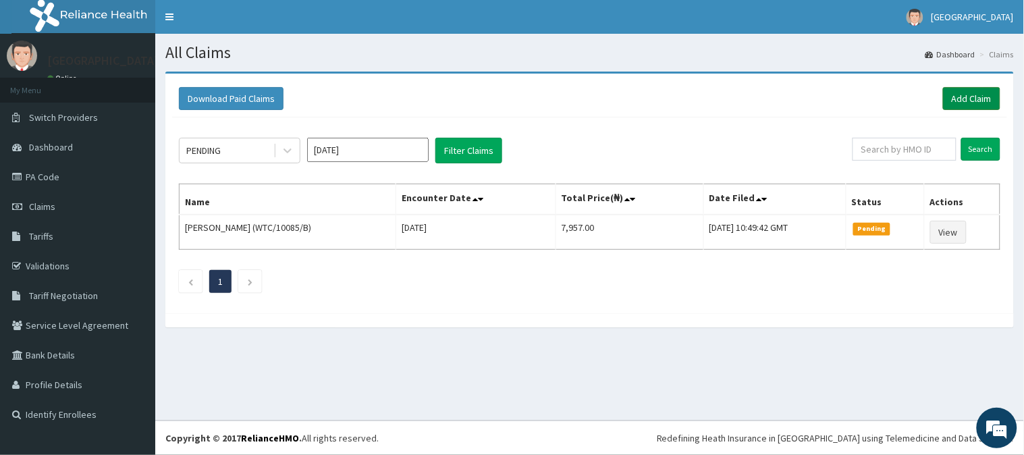
click at [977, 96] on link "Add Claim" at bounding box center [971, 98] width 57 height 23
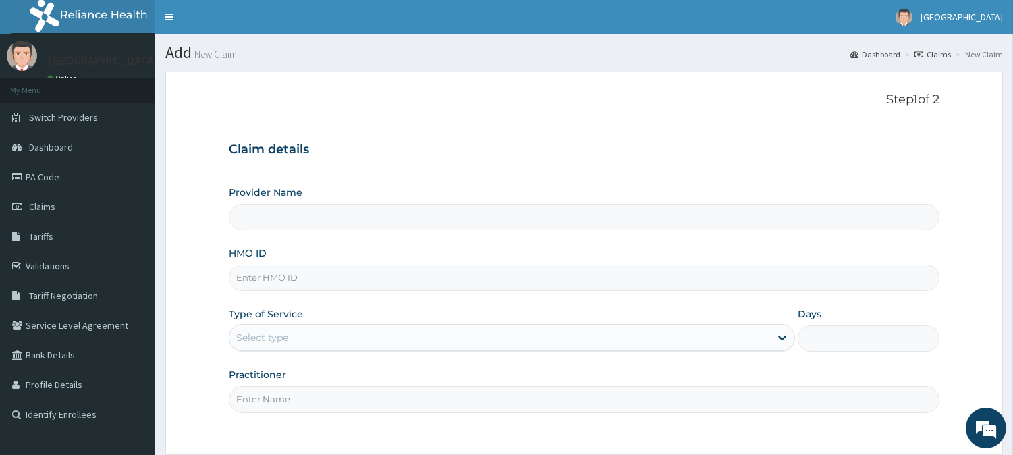
type input "BeachLand Specialist Hospital - Annex"
click at [70, 182] on link "PA Code" at bounding box center [77, 177] width 155 height 30
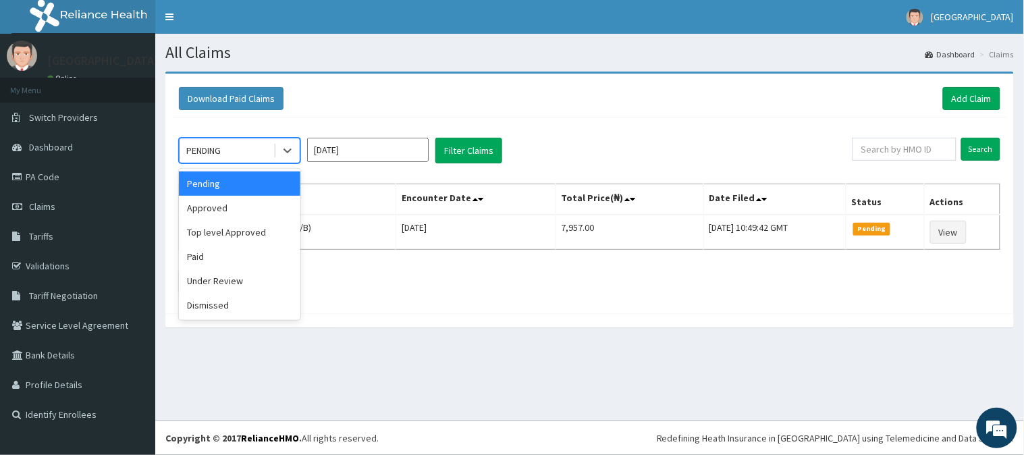
click at [242, 144] on div "PENDING" at bounding box center [227, 151] width 94 height 22
click at [228, 198] on div "Approved" at bounding box center [240, 208] width 122 height 24
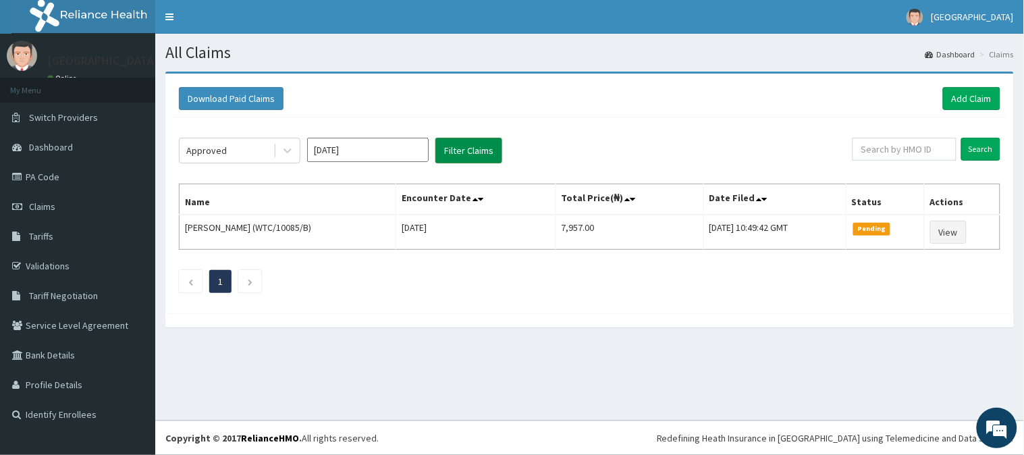
click at [487, 142] on button "Filter Claims" at bounding box center [468, 151] width 67 height 26
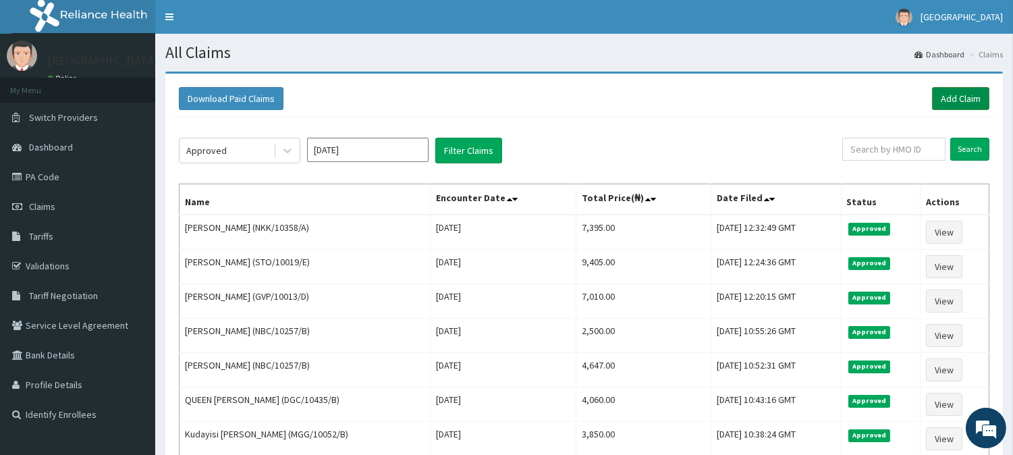
click at [961, 90] on link "Add Claim" at bounding box center [960, 98] width 57 height 23
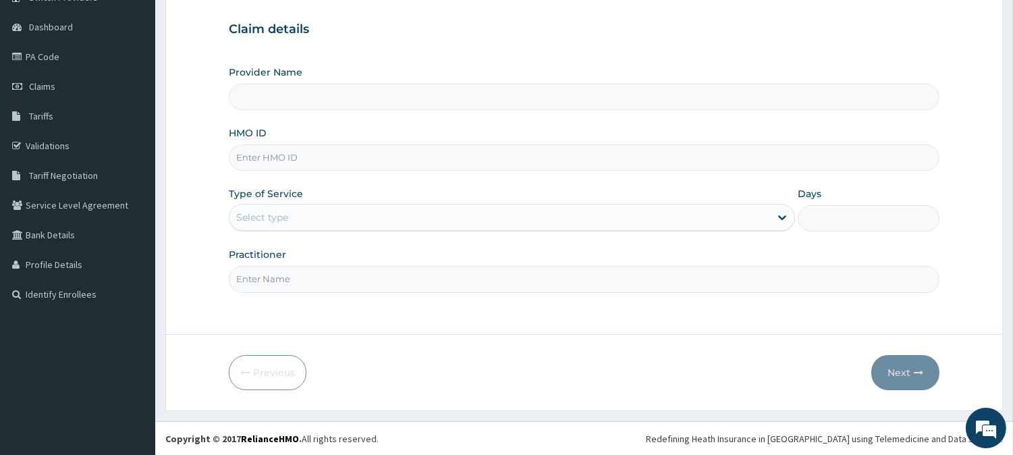
click at [275, 157] on input "HMO ID" at bounding box center [584, 157] width 711 height 26
paste input "WTC/10082/A"
type input "WTC/10082/A"
click at [288, 223] on div "Select type" at bounding box center [500, 218] width 541 height 22
click at [301, 210] on div "Select type" at bounding box center [500, 218] width 541 height 22
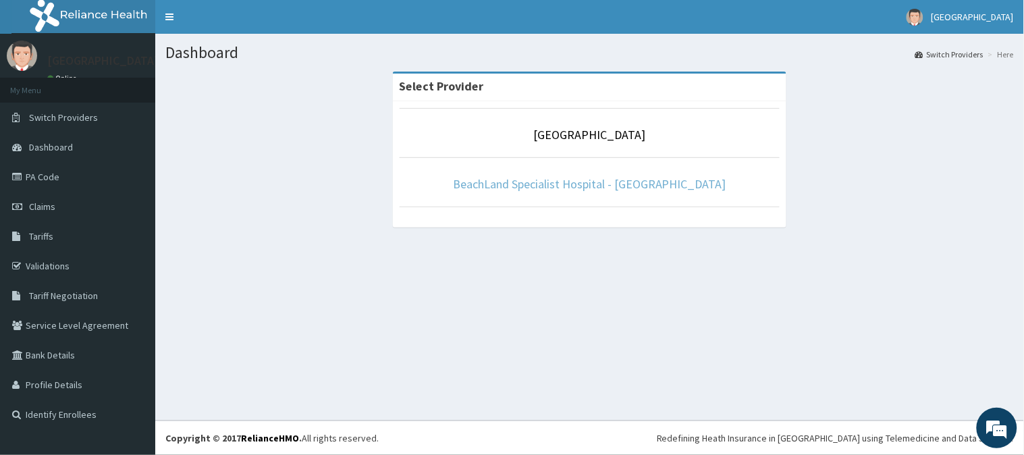
click at [598, 185] on link "BeachLand Specialist Hospital - [GEOGRAPHIC_DATA]" at bounding box center [589, 184] width 273 height 16
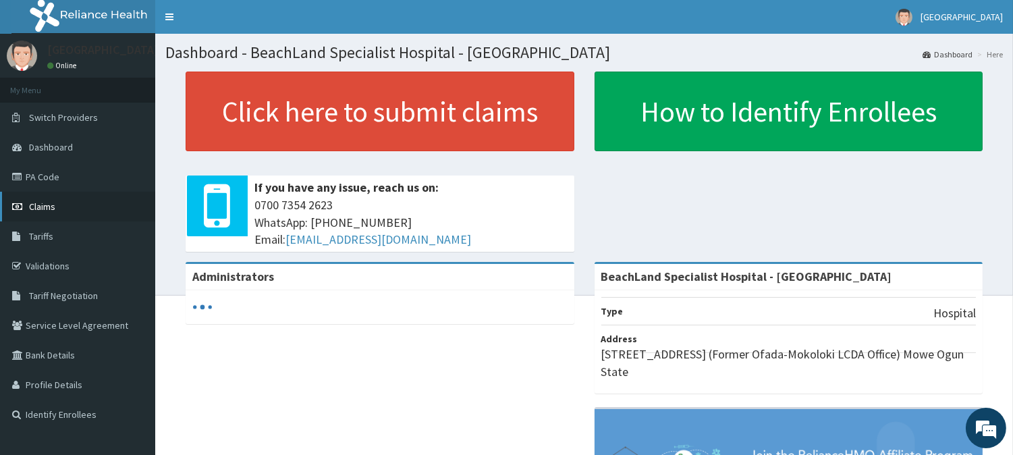
click at [86, 201] on link "Claims" at bounding box center [77, 207] width 155 height 30
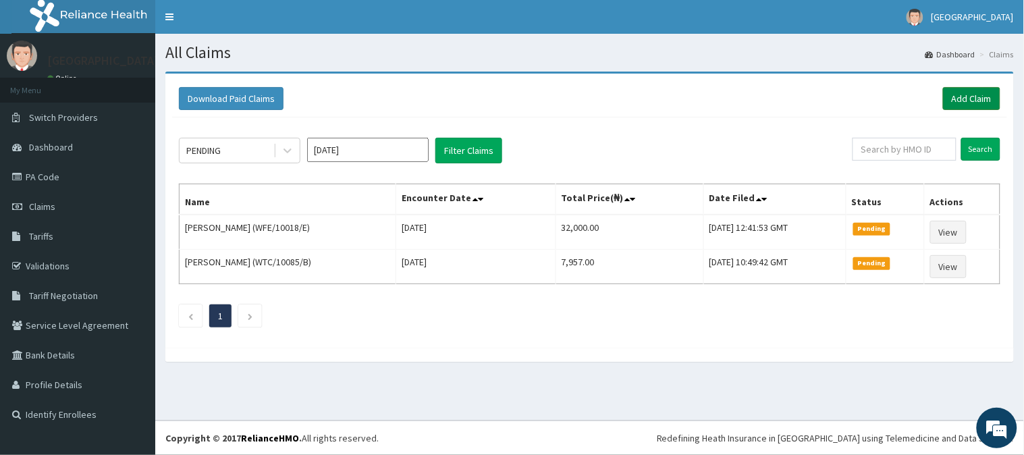
click at [949, 99] on link "Add Claim" at bounding box center [971, 98] width 57 height 23
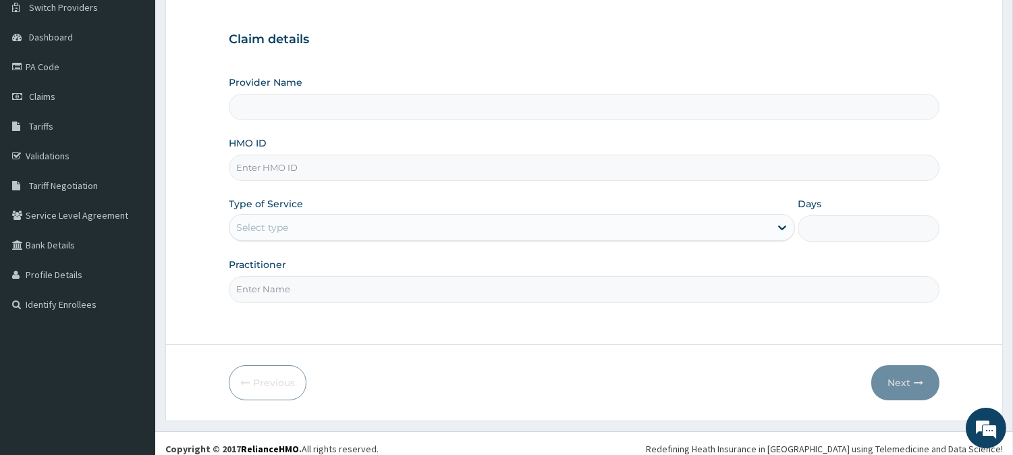
scroll to position [120, 0]
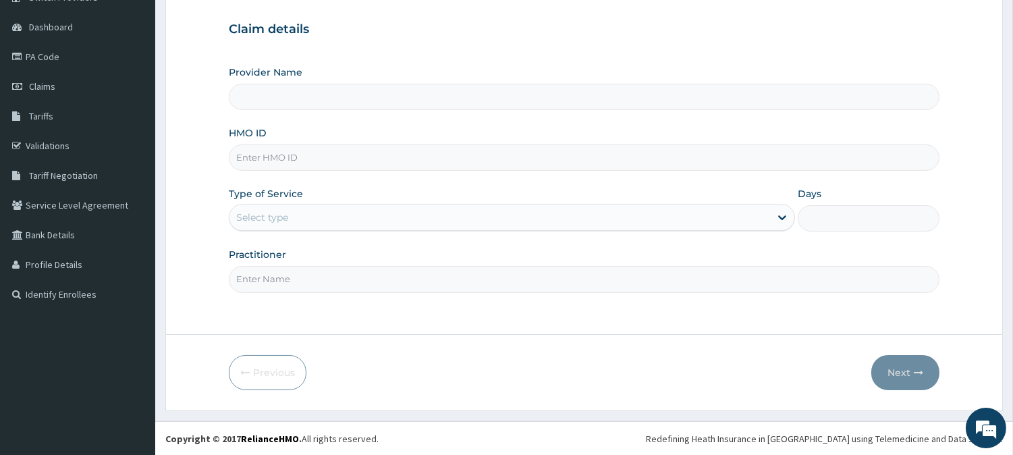
type input "BeachLand Specialist Hospital - Annex"
click at [315, 161] on input "HMO ID" at bounding box center [584, 157] width 711 height 26
paste input "WTC/10082/A"
type input "WTC/10082/A"
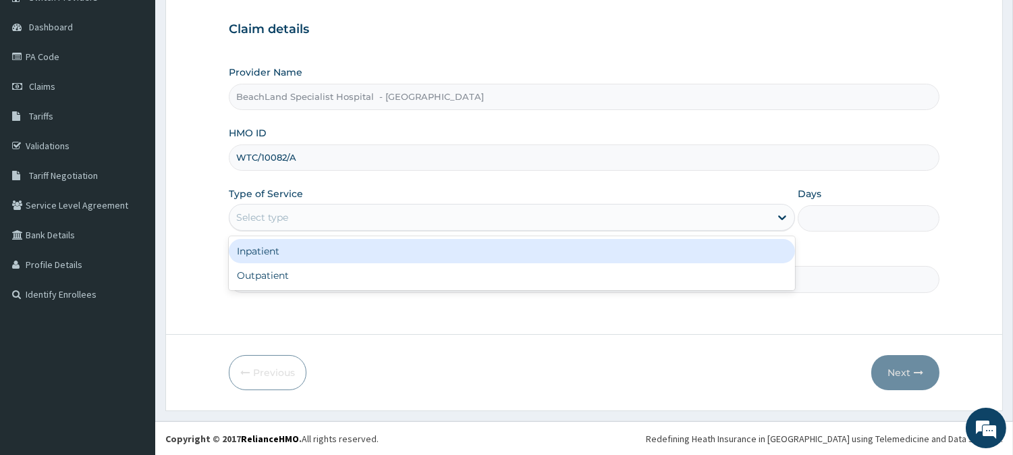
drag, startPoint x: 354, startPoint y: 214, endPoint x: 355, endPoint y: 273, distance: 58.7
click at [359, 230] on div "Select type" at bounding box center [512, 217] width 566 height 27
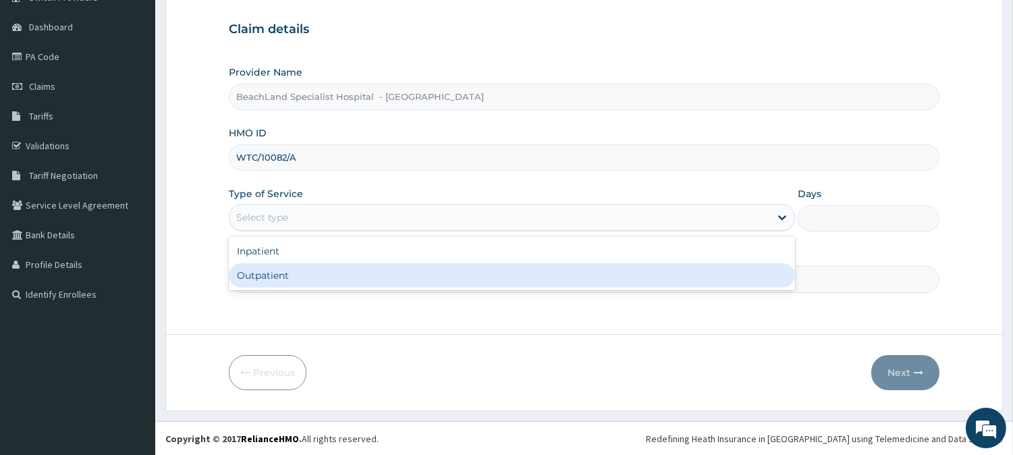
click at [354, 274] on div "Outpatient" at bounding box center [512, 275] width 566 height 24
type input "1"
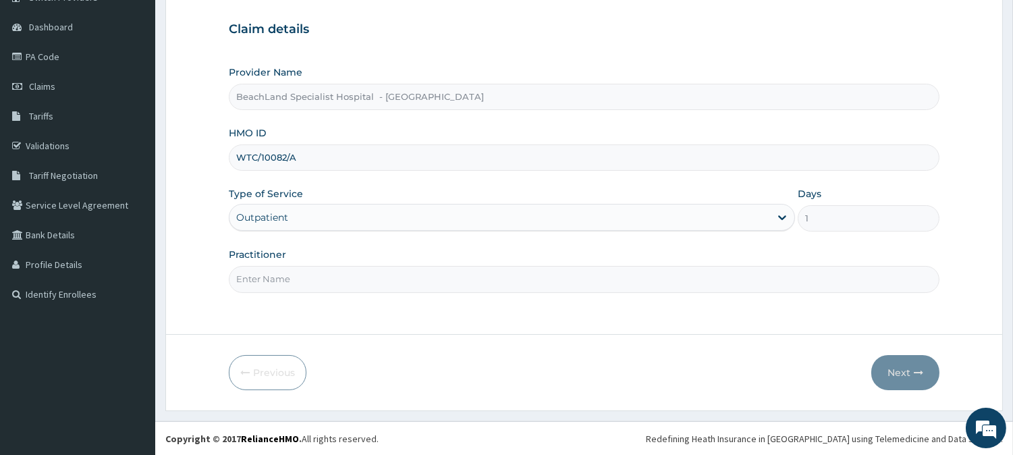
click at [346, 280] on input "Practitioner" at bounding box center [584, 279] width 711 height 26
type input "DR BOLAJI"
click at [909, 366] on button "Next" at bounding box center [906, 372] width 68 height 35
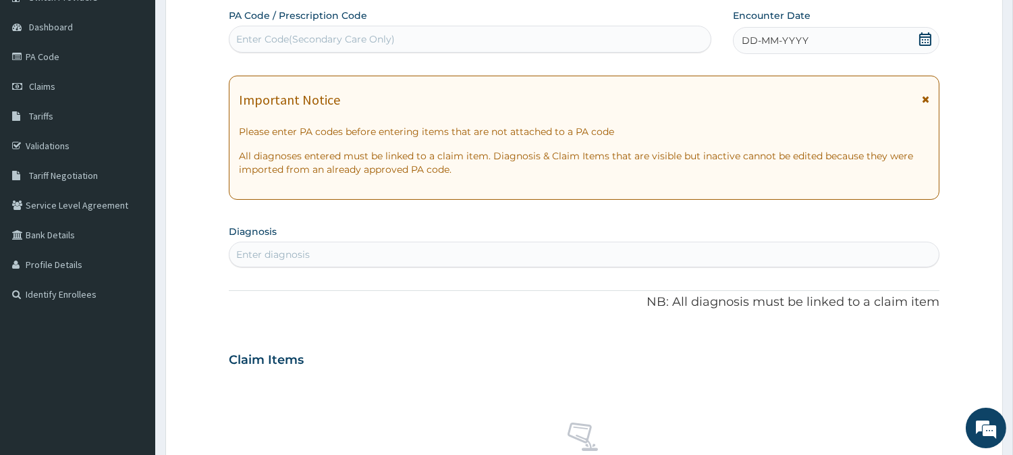
scroll to position [45, 0]
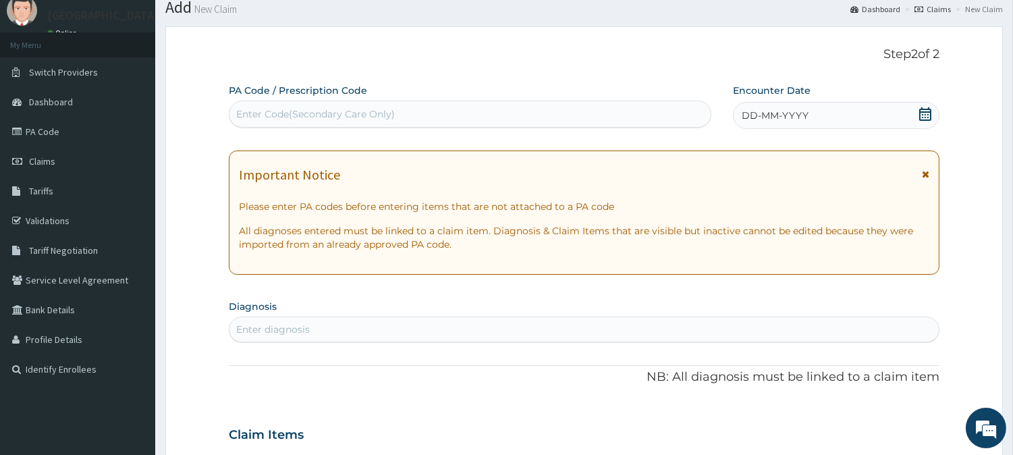
click at [458, 116] on div "Enter Code(Secondary Care Only)" at bounding box center [470, 114] width 481 height 22
paste input "PA/E16D6C"
type input "PA/E16D6C"
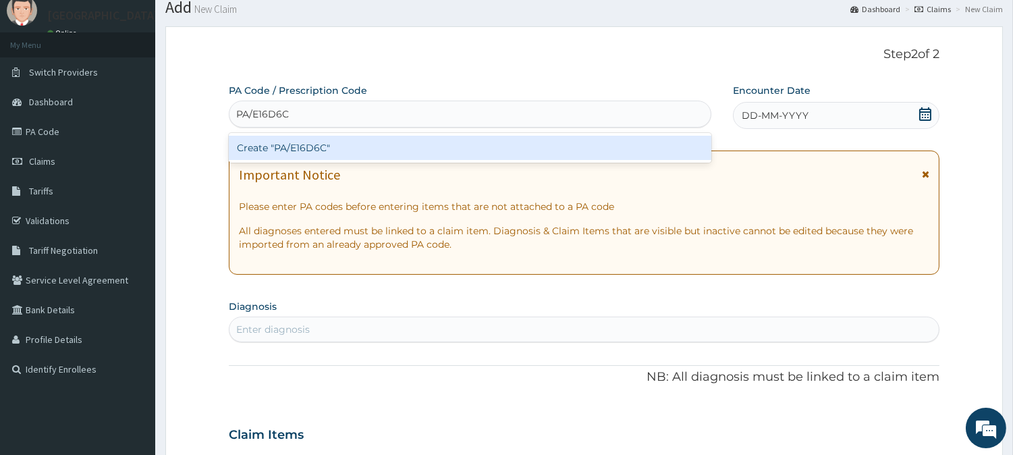
click at [461, 138] on div "Create "PA/E16D6C"" at bounding box center [470, 148] width 483 height 24
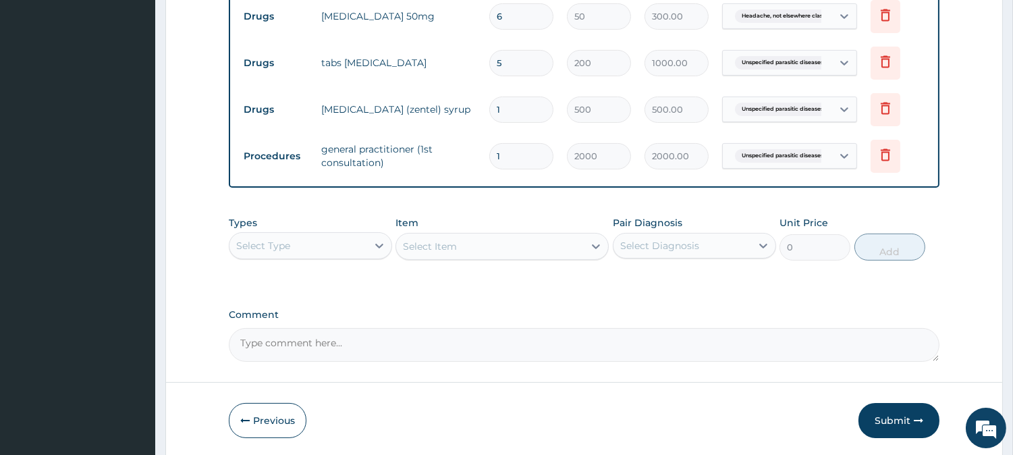
scroll to position [594, 0]
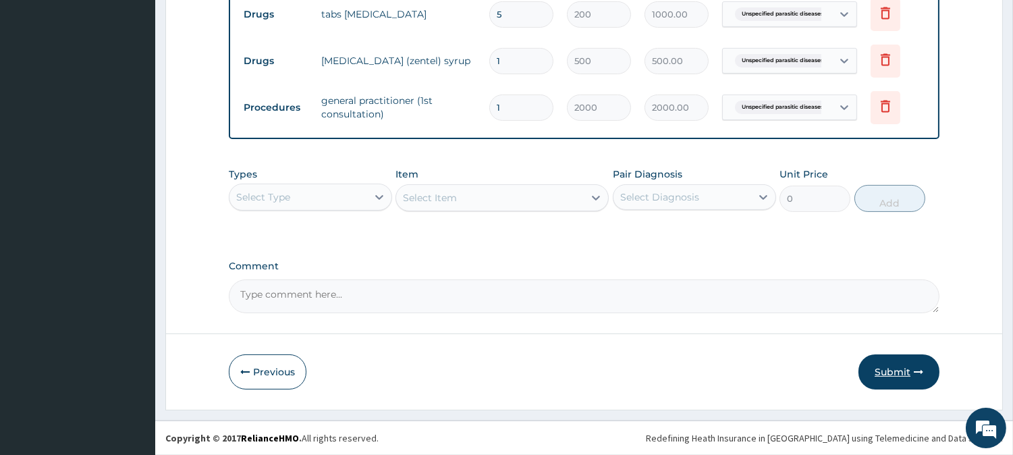
click at [921, 377] on button "Submit" at bounding box center [899, 371] width 81 height 35
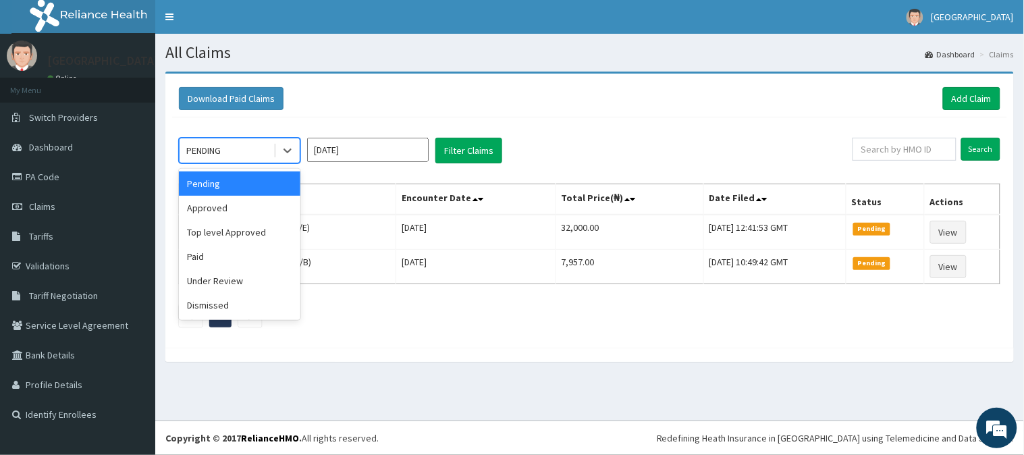
click at [231, 153] on div "PENDING" at bounding box center [227, 151] width 94 height 22
click at [238, 206] on div "Approved" at bounding box center [240, 208] width 122 height 24
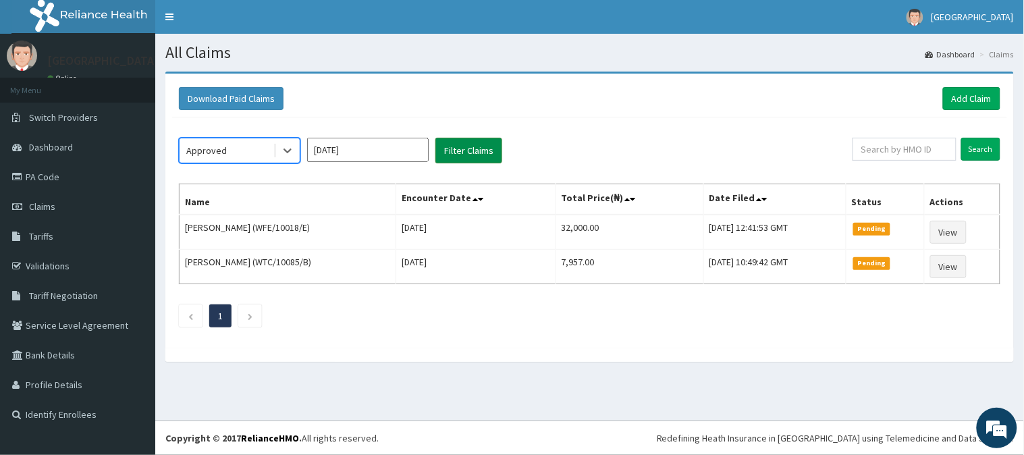
click at [477, 153] on button "Filter Claims" at bounding box center [468, 151] width 67 height 26
